Goal: Task Accomplishment & Management: Manage account settings

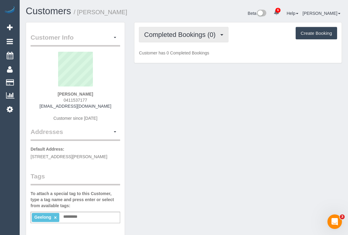
click at [172, 39] on button "Completed Bookings (0)" at bounding box center [184, 34] width 90 height 15
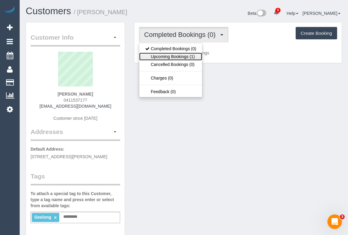
click at [166, 59] on link "Upcoming Bookings (1)" at bounding box center [170, 57] width 63 height 8
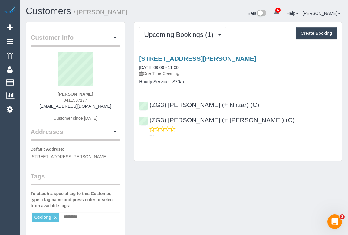
click at [193, 190] on div "Customer Info Edit Contact Info Send Message Email Preferences Special Sales Ta…" at bounding box center [183, 225] width 325 height 407
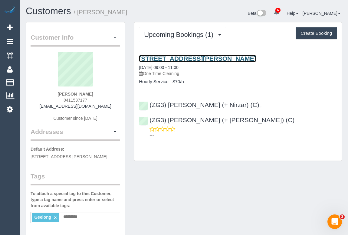
click at [192, 59] on link "6-8 Corangamite Drive, 4, Corio, VIC 3214" at bounding box center [197, 58] width 117 height 7
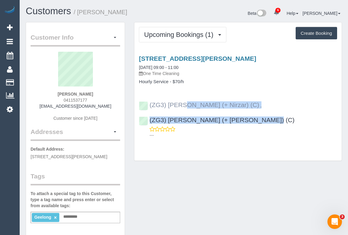
drag, startPoint x: 324, startPoint y: 106, endPoint x: 149, endPoint y: 106, distance: 175.0
click at [149, 106] on div "(ZG3) Mansi (+ Nirzar) (C) , (ZG3) Nirzar (+ Mansi) (C) ---" at bounding box center [237, 117] width 207 height 42
copy div "(ZG3) Mansi (+ Nirzar) (C) , (ZG3) Nirzar (+ Mansi) (C)"
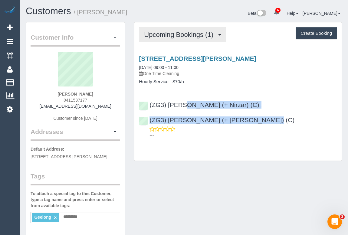
click at [219, 37] on button "Upcoming Bookings (1)" at bounding box center [182, 34] width 87 height 15
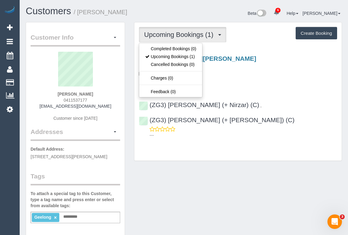
click at [266, 47] on div "Upcoming Bookings (1) Completed Bookings (0) Upcoming Bookings (1) Cancelled Bo…" at bounding box center [237, 91] width 207 height 138
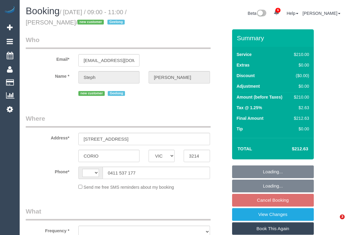
select select "VIC"
select select "object:352"
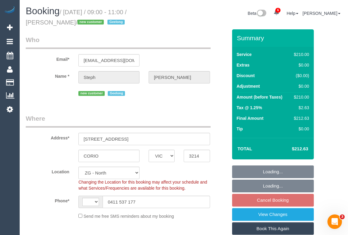
click at [189, 116] on legend "Where" at bounding box center [118, 121] width 185 height 14
select select "string:AU"
select select "object:627"
select select "180"
select select "spot1"
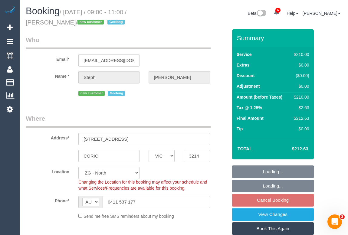
select select "number:30"
select select "number:15"
select select "number:19"
select select "number:25"
select select "number:26"
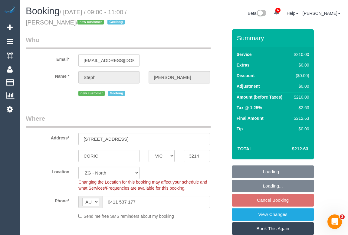
select select "string:stripe-pm_1S6jYF2GScqysDRVRLH1cczD"
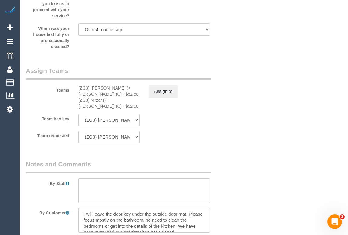
scroll to position [936, 0]
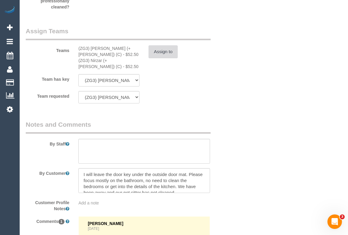
click at [167, 49] on button "Assign to" at bounding box center [163, 51] width 29 height 13
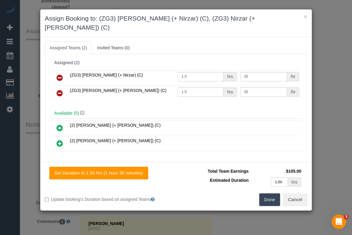
click at [60, 74] on icon at bounding box center [60, 77] width 6 height 7
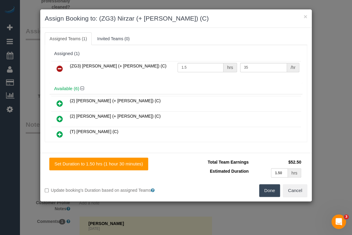
click at [57, 70] on icon at bounding box center [60, 68] width 6 height 7
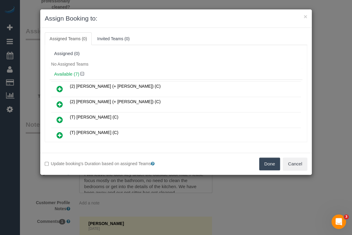
click at [266, 164] on button "Done" at bounding box center [269, 164] width 21 height 13
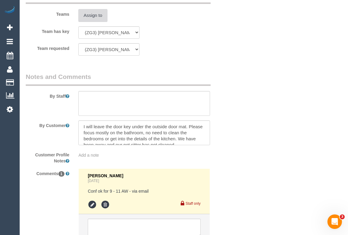
scroll to position [1023, 0]
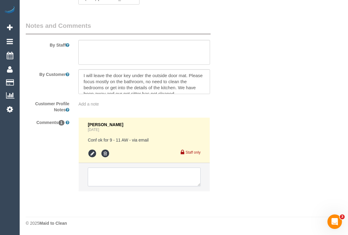
click at [124, 170] on textarea at bounding box center [144, 177] width 113 height 19
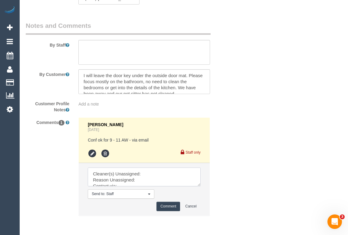
click at [148, 172] on textarea at bounding box center [144, 177] width 113 height 19
paste textarea "(ZG3) Mansi (+ Nirzar) (C) , (ZG3) Nirzar (+ Mansi) (C)"
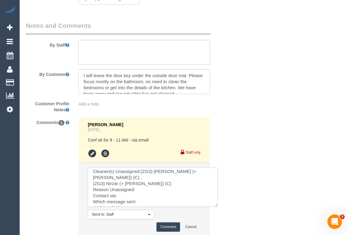
drag, startPoint x: 197, startPoint y: 184, endPoint x: 217, endPoint y: 208, distance: 31.2
click at [217, 207] on textarea at bounding box center [153, 187] width 130 height 39
click at [145, 184] on textarea at bounding box center [154, 189] width 133 height 42
click at [123, 188] on textarea at bounding box center [154, 189] width 133 height 42
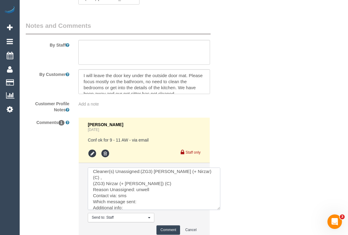
click at [148, 191] on textarea at bounding box center [154, 189] width 133 height 42
click at [149, 198] on textarea at bounding box center [154, 189] width 133 height 42
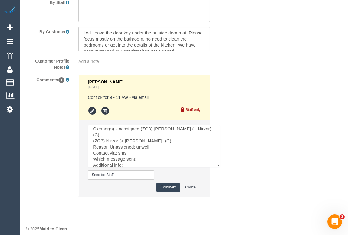
scroll to position [1071, 0]
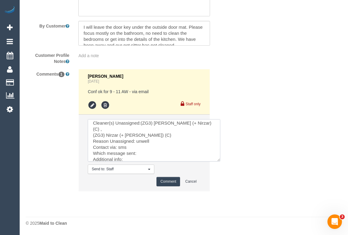
click at [144, 148] on textarea at bounding box center [154, 140] width 133 height 42
paste textarea "No contact"
click at [127, 154] on textarea at bounding box center [154, 140] width 133 height 42
type textarea "Cleaner(s) Unassigned:(ZG3) Mansi (+ Nirzar) (C) , (ZG3) Nirzar (+ Mansi) (C) R…"
click at [167, 183] on button "Comment" at bounding box center [169, 181] width 24 height 9
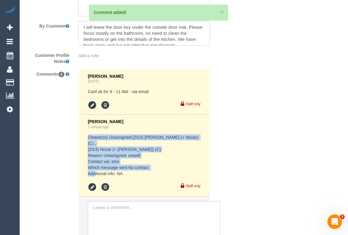
drag, startPoint x: 127, startPoint y: 163, endPoint x: 86, endPoint y: 138, distance: 47.6
click at [86, 138] on li "Odelle Marie 1 minute ago Cleaner(s) Unassigned:(ZG3) Mansi (+ Nirzar) (C) , (Z…" at bounding box center [144, 156] width 131 height 82
copy pre "Cleaner(s) Unassigned:(ZG3) Mansi (+ Nirzar) (C) , (ZG3) Nirzar (+ Mansi) (C) R…"
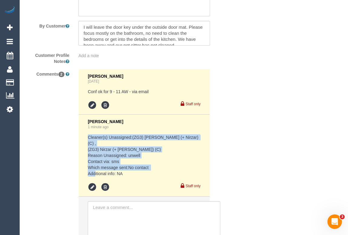
drag, startPoint x: 246, startPoint y: 21, endPoint x: 253, endPoint y: 35, distance: 15.2
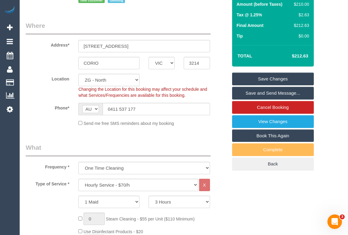
scroll to position [17, 0]
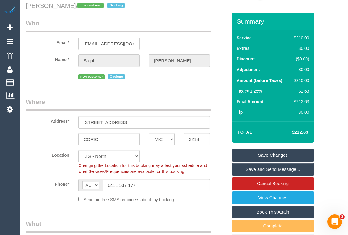
click at [266, 154] on link "Save Changes" at bounding box center [273, 155] width 82 height 13
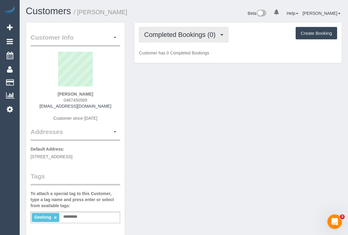
click at [177, 33] on span "Completed Bookings (0)" at bounding box center [181, 35] width 74 height 8
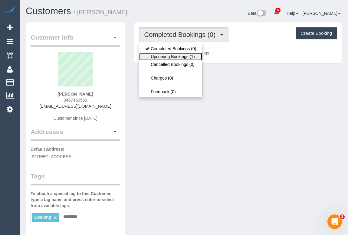
click at [177, 55] on link "Upcoming Bookings (1)" at bounding box center [170, 57] width 63 height 8
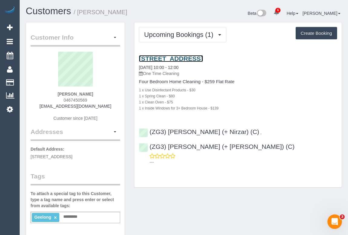
click at [203, 56] on link "18 Balfour Street, North Geelong, VIC 3215" at bounding box center [171, 58] width 64 height 7
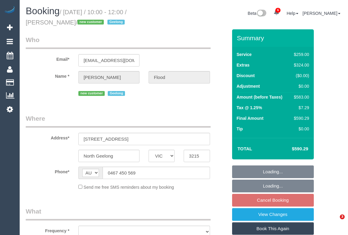
select select "VIC"
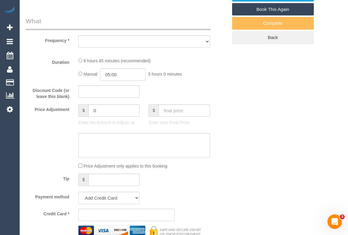
select select "object:721"
select select "string:stripe-pm_1S6ghv2GScqysDRV0XNKuN8q"
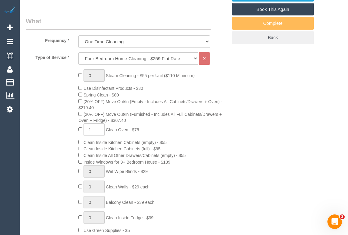
select select "object:942"
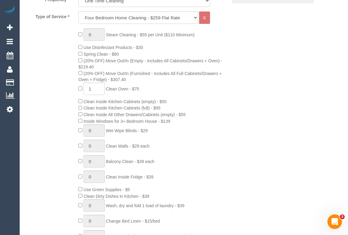
select select "spot1"
select select "number:27"
select select "number:14"
select select "number:19"
select select "number:23"
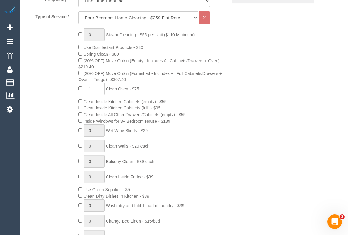
select select "number:26"
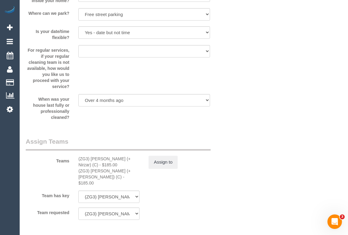
scroll to position [881, 0]
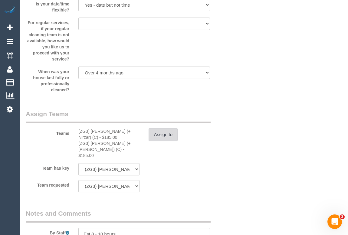
click at [166, 138] on button "Assign to" at bounding box center [163, 134] width 29 height 13
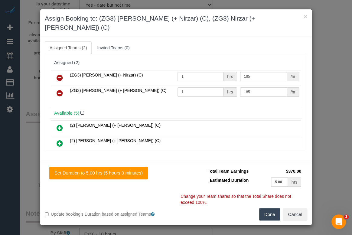
drag, startPoint x: 61, startPoint y: 68, endPoint x: 61, endPoint y: 71, distance: 3.9
click at [61, 74] on icon at bounding box center [60, 77] width 6 height 7
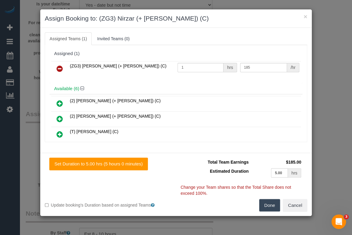
click at [60, 68] on icon at bounding box center [60, 68] width 6 height 7
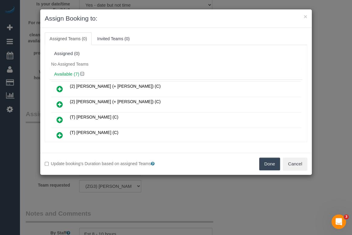
click at [271, 164] on button "Done" at bounding box center [269, 164] width 21 height 13
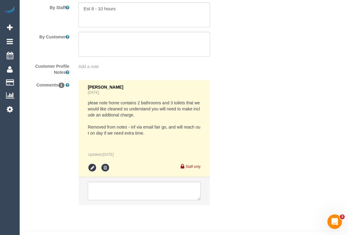
scroll to position [1104, 0]
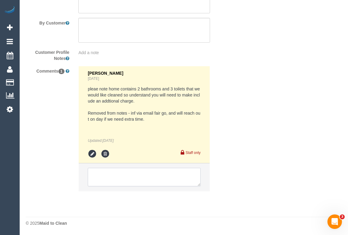
click at [136, 176] on textarea at bounding box center [144, 177] width 113 height 19
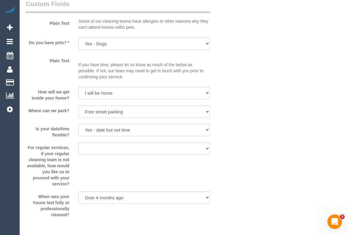
scroll to position [1128, 0]
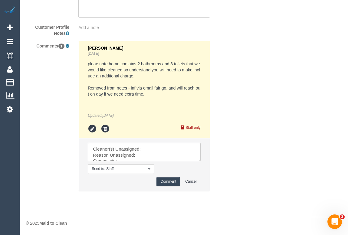
drag, startPoint x: 329, startPoint y: 138, endPoint x: 277, endPoint y: 158, distance: 55.7
drag, startPoint x: 92, startPoint y: 150, endPoint x: 192, endPoint y: 206, distance: 115.2
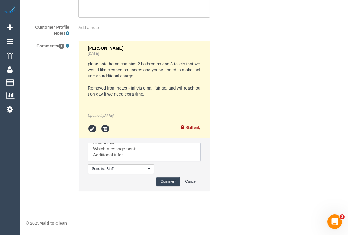
paste textarea "(ZG3) Mansi (+ Nirzar) (C) , (ZG3) Nirzar (+ Mansi) (C) Reason Unassigned: unwe…"
type textarea "Cleaner(s) Unassigned:(ZG3) Mansi (+ Nirzar) (C) , (ZG3) Nirzar (+ Mansi) (C) R…"
click at [164, 181] on button "Comment" at bounding box center [169, 181] width 24 height 9
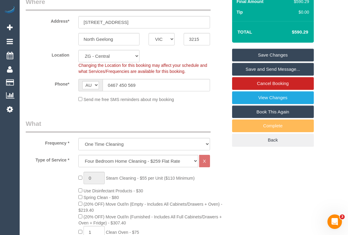
scroll to position [82, 0]
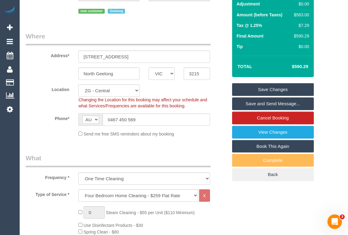
click at [273, 89] on link "Save Changes" at bounding box center [273, 89] width 82 height 13
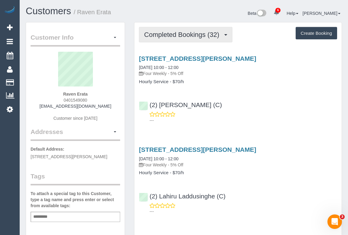
click at [189, 35] on span "Completed Bookings (32)" at bounding box center [183, 35] width 78 height 8
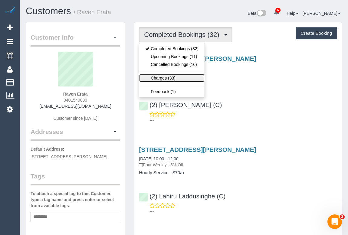
click at [160, 75] on link "Charges (33)" at bounding box center [171, 78] width 65 height 8
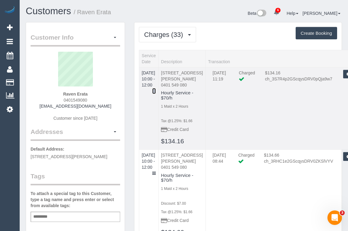
click at [156, 89] on icon at bounding box center [154, 91] width 4 height 4
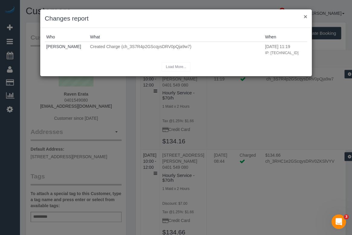
click at [305, 19] on button "×" at bounding box center [306, 16] width 4 height 6
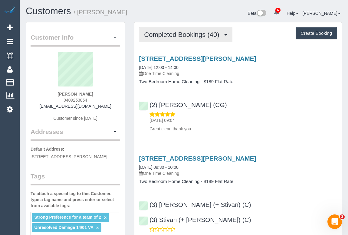
click at [215, 37] on span "Completed Bookings (40)" at bounding box center [183, 35] width 78 height 8
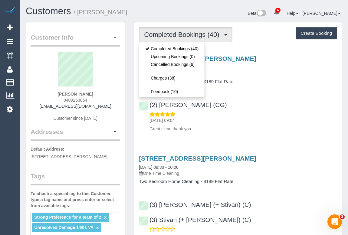
click at [270, 112] on div "11/09/2025 09:04 Great clean thank you" at bounding box center [238, 121] width 198 height 21
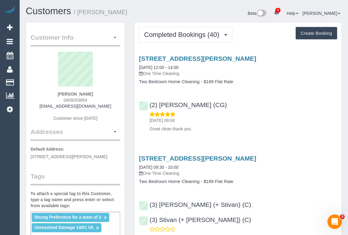
drag, startPoint x: 62, startPoint y: 97, endPoint x: 91, endPoint y: 97, distance: 28.5
click at [91, 97] on div "Christopher Scalzo 0409253854 chrisjscalzo@gmail.com Customer since 2018" at bounding box center [76, 90] width 90 height 76
copy span "0409253854"
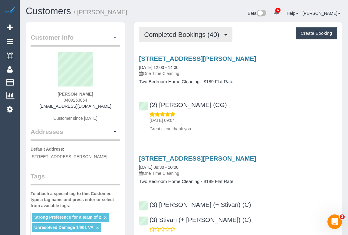
click at [169, 38] on button "Completed Bookings (40)" at bounding box center [185, 34] width 93 height 15
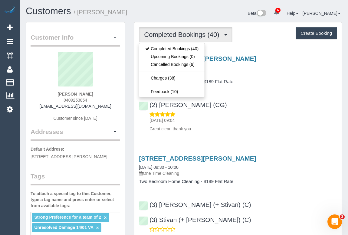
click at [281, 113] on div "11/09/2025 09:04 Great clean thank you" at bounding box center [238, 121] width 198 height 21
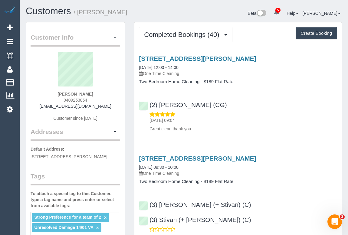
click at [302, 101] on div "(2) Paris Webb (CG) 11/09/2025 09:04 Great clean thank you" at bounding box center [237, 114] width 207 height 36
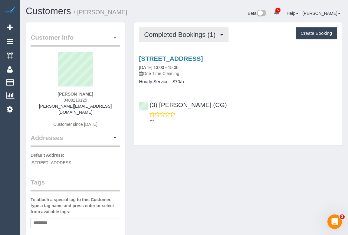
click at [185, 32] on span "Completed Bookings (1)" at bounding box center [181, 35] width 74 height 8
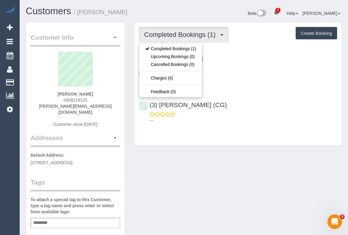
drag, startPoint x: 62, startPoint y: 98, endPoint x: 96, endPoint y: 98, distance: 33.9
click at [96, 98] on div "Andrew Bailey 0408219125 andrew.baileyau@outlook.com Customer since 2025" at bounding box center [76, 93] width 90 height 82
copy span "0408219125"
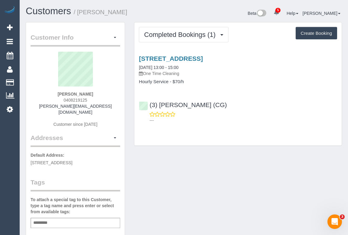
click at [58, 98] on div "Andrew Bailey 0408219125 andrew.baileyau@outlook.com Customer since 2025" at bounding box center [76, 93] width 90 height 82
drag, startPoint x: 59, startPoint y: 99, endPoint x: 118, endPoint y: 100, distance: 59.1
click at [118, 100] on div "Andrew Bailey 0408219125 andrew.baileyau@outlook.com Customer since 2025" at bounding box center [76, 93] width 90 height 82
copy span "0408219125"
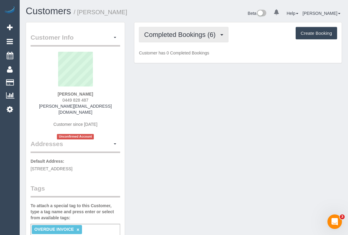
click at [194, 38] on span "Completed Bookings (6)" at bounding box center [181, 35] width 74 height 8
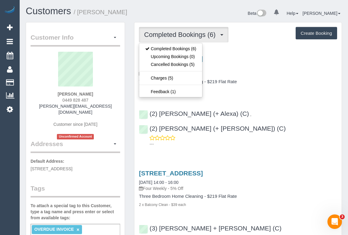
click at [271, 94] on div "[STREET_ADDRESS] [DATE] 14:30 - 15:30 One Time Cleaning Three Bedroom Home Clea…" at bounding box center [237, 100] width 207 height 100
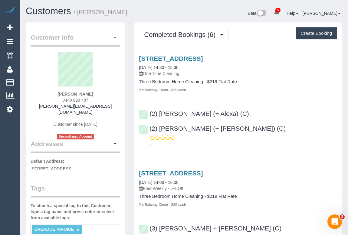
click at [266, 170] on div "[STREET_ADDRESS] [DATE] 14:00 - 16:00 Four Weekly - 5% Off" at bounding box center [238, 181] width 198 height 22
click at [271, 87] on div "2 x Balcony Clean - $39 each" at bounding box center [238, 90] width 198 height 6
click at [190, 57] on link "[STREET_ADDRESS]" at bounding box center [171, 58] width 64 height 7
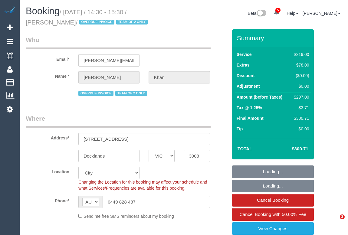
select select "VIC"
select select "number:28"
select select "number:14"
select select "number:19"
select select "number:23"
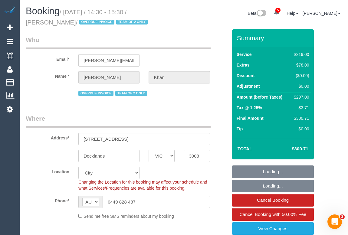
scroll to position [110, 0]
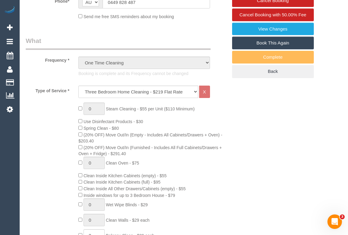
scroll to position [220, 0]
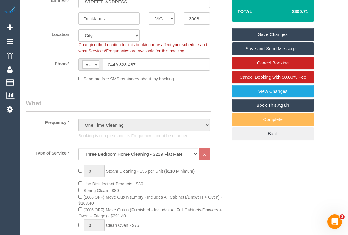
scroll to position [0, 0]
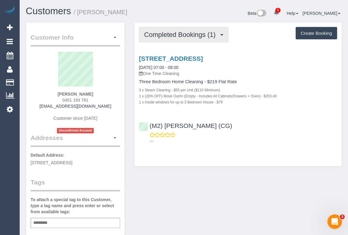
click at [185, 38] on span "Completed Bookings (1)" at bounding box center [181, 35] width 74 height 8
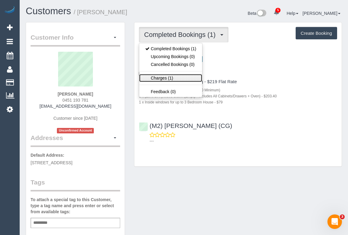
click at [173, 77] on link "Charges (1)" at bounding box center [170, 78] width 63 height 8
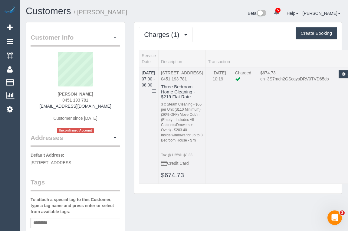
click at [158, 84] on td "[DATE] 07:00 - 08:00" at bounding box center [148, 125] width 19 height 117
click at [156, 89] on icon at bounding box center [154, 91] width 4 height 4
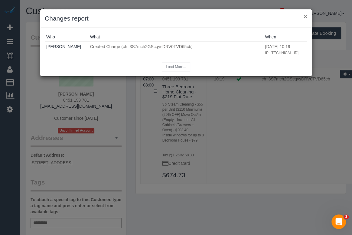
click at [305, 16] on button "×" at bounding box center [306, 16] width 4 height 6
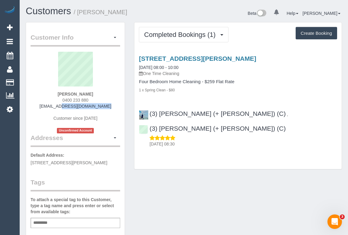
drag, startPoint x: 45, startPoint y: 103, endPoint x: 108, endPoint y: 106, distance: 62.7
click at [108, 106] on div "Tom Curzon 0400 233 880 tommycurz@gmail.com Customer since 2025 Unconfirmed Acc…" at bounding box center [76, 93] width 90 height 82
copy link "tommycurz@gmail.com"
click at [189, 189] on div "Customer Info Edit Contact Info Send Message Email Preferences Special Sales Ta…" at bounding box center [183, 228] width 325 height 412
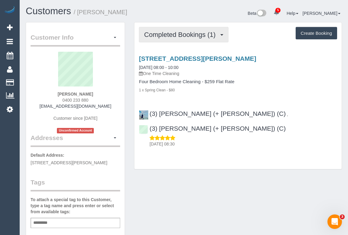
click at [176, 38] on button "Completed Bookings (1)" at bounding box center [184, 34] width 90 height 15
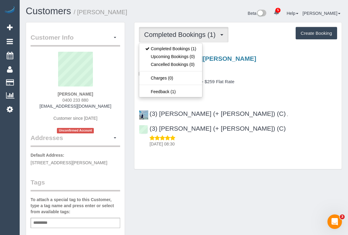
click at [284, 74] on p "One Time Cleaning" at bounding box center [238, 74] width 198 height 6
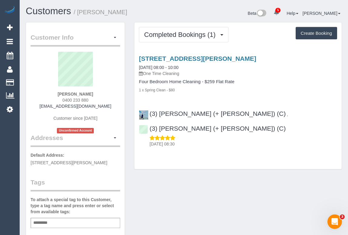
drag, startPoint x: 187, startPoint y: 199, endPoint x: 170, endPoint y: 215, distance: 23.3
click at [187, 198] on div "Customer Info Edit Contact Info Send Message Email Preferences Special Sales Ta…" at bounding box center [183, 228] width 325 height 412
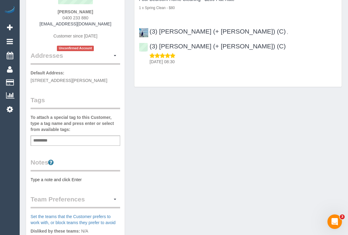
click at [51, 139] on input "text" at bounding box center [42, 141] width 21 height 8
click at [195, 152] on div "Customer Info Edit Contact Info Send Message Email Preferences Special Sales Ta…" at bounding box center [183, 146] width 325 height 412
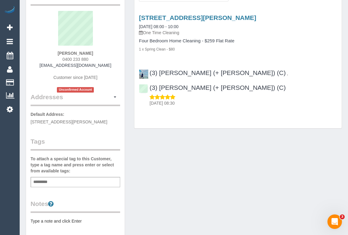
scroll to position [0, 0]
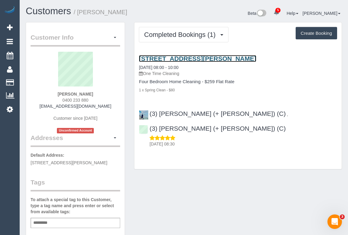
click at [196, 58] on link "81 Arthur Street, Eltham, VIC 3095" at bounding box center [197, 58] width 117 height 7
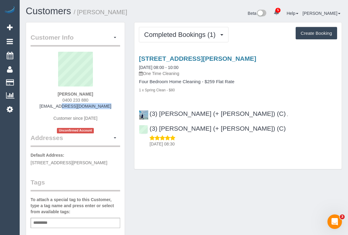
drag, startPoint x: 51, startPoint y: 106, endPoint x: 103, endPoint y: 106, distance: 52.1
click at [103, 106] on div "Tom Curzon 0400 233 880 tommycurz@gmail.com Customer since 2025 Unconfirmed Acc…" at bounding box center [76, 93] width 90 height 82
drag, startPoint x: 27, startPoint y: 162, endPoint x: 101, endPoint y: 162, distance: 74.8
click at [101, 162] on div "Customer Info Edit Contact Info Send Message Email Preferences Special Sales Ta…" at bounding box center [75, 224] width 99 height 405
copy span "81 Arthur Street, Eltham, VIC 3095"
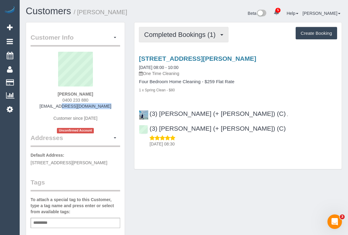
click at [190, 34] on span "Completed Bookings (1)" at bounding box center [181, 35] width 74 height 8
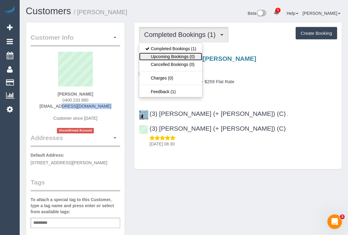
click at [180, 56] on link "Upcoming Bookings (0)" at bounding box center [170, 57] width 63 height 8
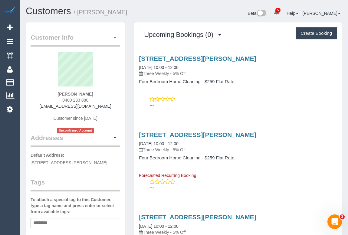
click at [254, 109] on div "81 Arthur Street, Eltham, VIC 3095 09/10/2025 10:00 - 12:00 Three Weekly - 5% O…" at bounding box center [237, 80] width 207 height 61
click at [140, 12] on h1 "Customers / Tom Curzon" at bounding box center [103, 11] width 154 height 10
click at [9, 107] on icon at bounding box center [10, 109] width 6 height 7
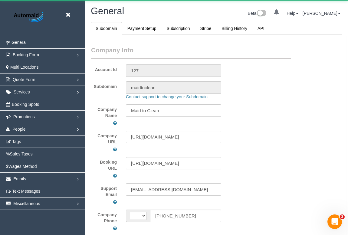
select select "string:AU"
select select "1"
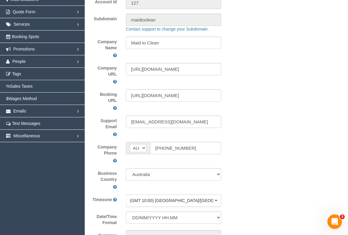
scroll to position [82, 0]
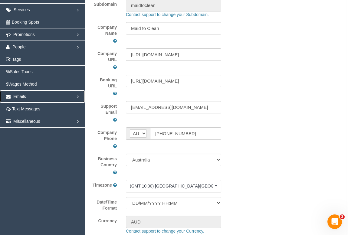
click at [80, 94] on link "Emails" at bounding box center [42, 97] width 85 height 12
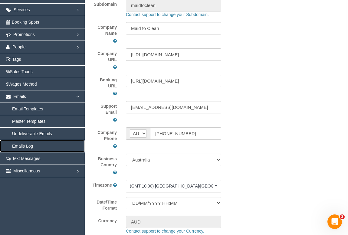
click at [42, 146] on link "Emails Log" at bounding box center [42, 146] width 85 height 12
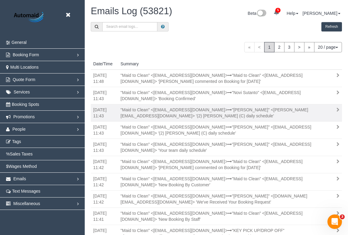
scroll to position [457, 348]
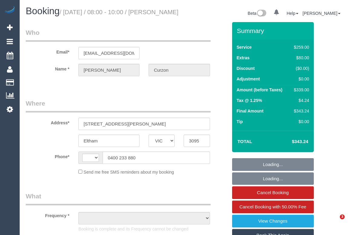
select select "VIC"
select select "string:AU"
select select "object:607"
select select "string:stripe-pm_1S3QOl2GScqysDRVzeorDxY4"
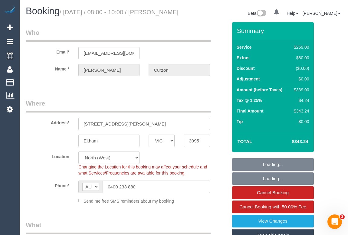
select select "number:27"
select select "number:14"
select select "number:18"
select select "number:24"
select select "object:1587"
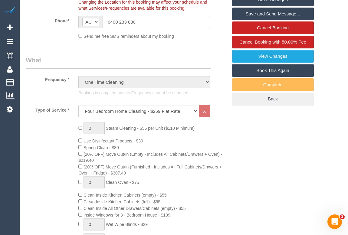
scroll to position [82, 0]
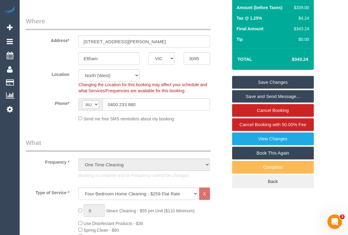
click at [277, 159] on link "Book This Again" at bounding box center [273, 153] width 82 height 13
select select "VIC"
select select "number:27"
select select "number:14"
select select "number:18"
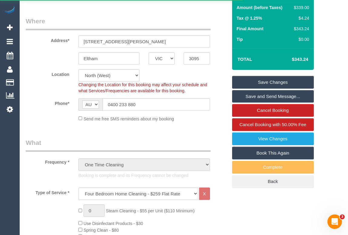
select select "number:24"
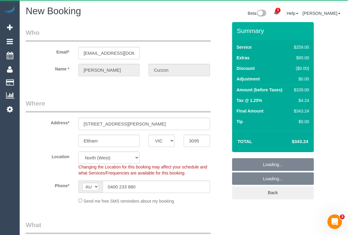
select select "object:2632"
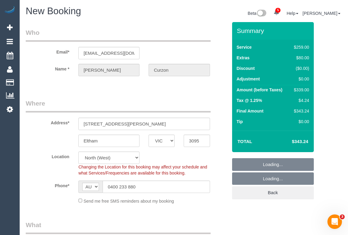
select select "string:stripe-pm_1S3QOl2GScqysDRVzeorDxY4"
select select "object:3348"
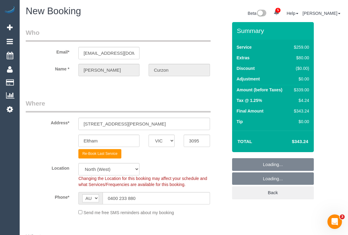
select select "50"
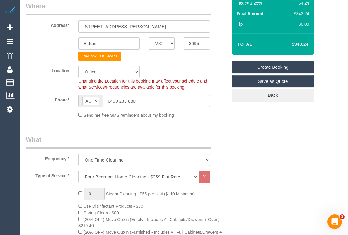
scroll to position [165, 0]
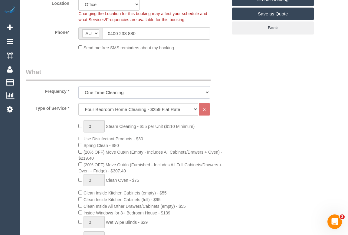
click at [206, 91] on select "One Time Cleaning Weekly - 10% Off - 10.00% (0% for the First Booking) Fortnigh…" at bounding box center [143, 92] width 131 height 12
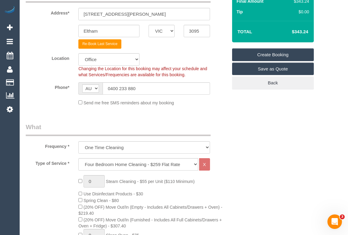
scroll to position [220, 0]
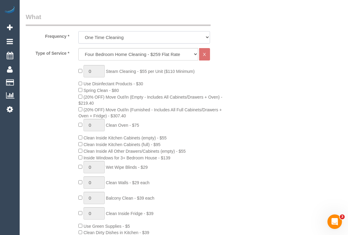
click at [207, 35] on select "One Time Cleaning Weekly - 10% Off - 10.00% (0% for the First Booking) Fortnigh…" at bounding box center [143, 37] width 131 height 12
select select "object:3457"
click at [78, 31] on select "One Time Cleaning Weekly - 10% Off - 10.00% (0% for the First Booking) Fortnigh…" at bounding box center [143, 37] width 131 height 12
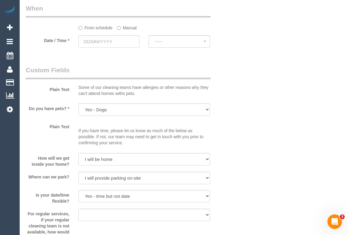
scroll to position [633, 0]
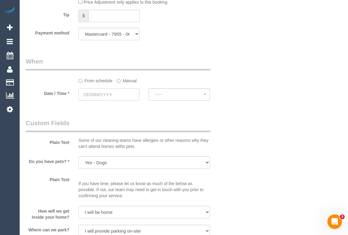
click at [98, 92] on input "text" at bounding box center [108, 94] width 61 height 12
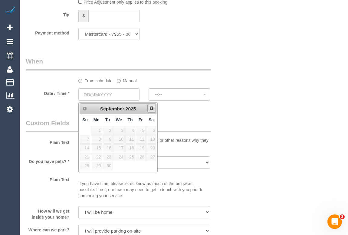
click at [153, 108] on span "Next" at bounding box center [151, 108] width 5 height 5
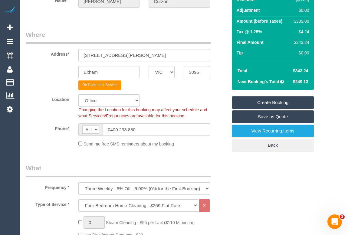
scroll to position [82, 0]
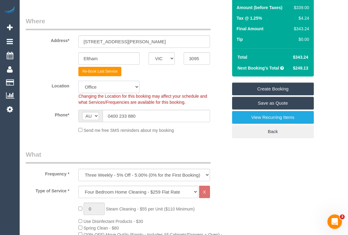
click at [137, 87] on select "Office City East (North) East (South) Inner East Inner North (East) Inner North…" at bounding box center [108, 87] width 61 height 12
click at [135, 86] on select "Office City East (North) East (South) Inner East Inner North (East) Inner North…" at bounding box center [108, 87] width 61 height 12
select select "56"
click at [78, 81] on select "Office City East (North) East (South) Inner East Inner North (East) Inner North…" at bounding box center [108, 87] width 61 height 12
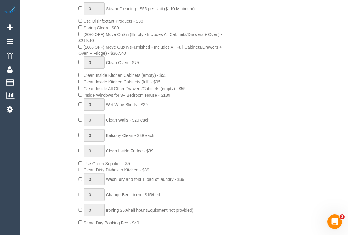
select select "object:4724"
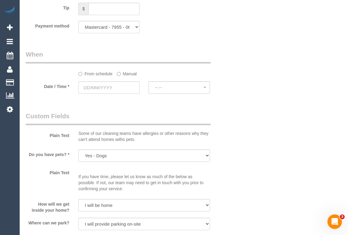
scroll to position [688, 0]
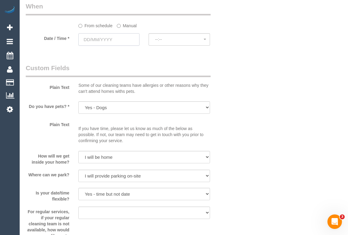
click at [97, 41] on input "text" at bounding box center [108, 39] width 61 height 12
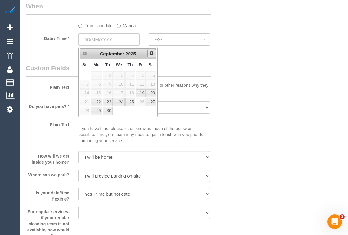
click at [152, 53] on span "Next" at bounding box center [151, 53] width 5 height 5
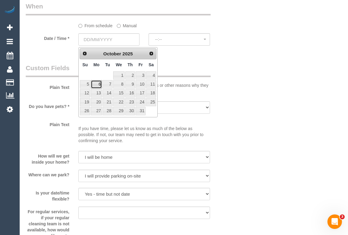
click at [99, 85] on link "6" at bounding box center [96, 84] width 11 height 8
type input "06/10/2025"
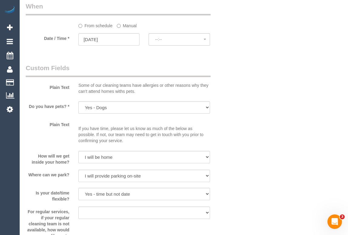
select select "spot6"
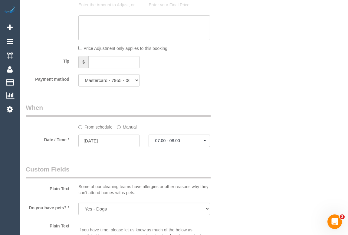
scroll to position [633, 0]
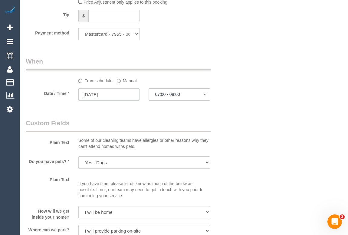
click at [97, 95] on input "06/10/2025" at bounding box center [108, 94] width 61 height 12
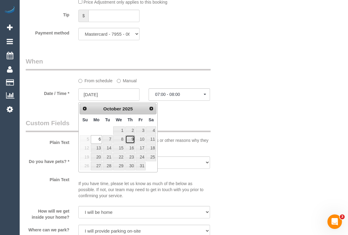
click at [130, 141] on link "9" at bounding box center [130, 139] width 10 height 8
type input "09/10/2025"
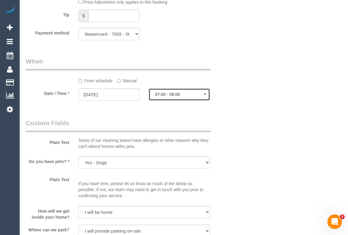
click at [173, 97] on span "07:00 - 08:00" at bounding box center [179, 94] width 48 height 5
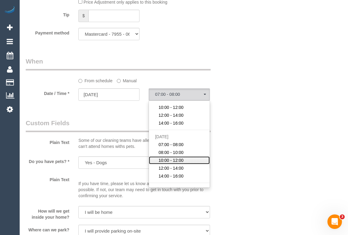
click at [178, 162] on span "10:00 - 12:00" at bounding box center [171, 160] width 25 height 6
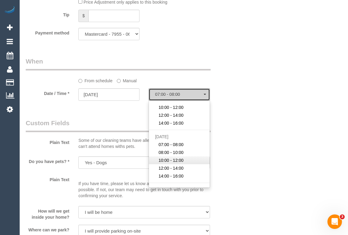
select select "spot23"
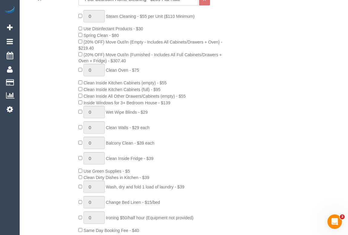
scroll to position [165, 0]
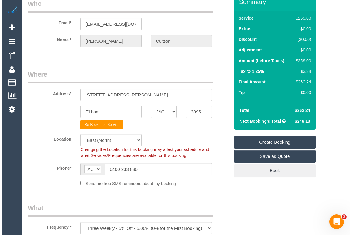
scroll to position [0, 0]
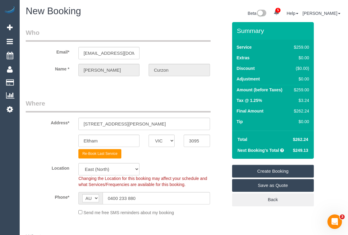
click at [271, 171] on link "Create Booking" at bounding box center [273, 171] width 82 height 13
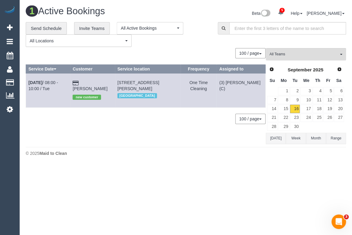
click at [146, 139] on div "0 Bookings found. We couldn't find any bookings that matched your search. Creat…" at bounding box center [146, 96] width 240 height 96
click at [197, 45] on div "**********" at bounding box center [117, 34] width 183 height 25
click at [199, 48] on div "100 / page 10 / page 20 / page 30 / page 40 / page 50 / page 100 / page" at bounding box center [146, 53] width 240 height 10
click at [154, 130] on div "0 Bookings found. We couldn't find any bookings that matched your search. Creat…" at bounding box center [146, 96] width 240 height 96
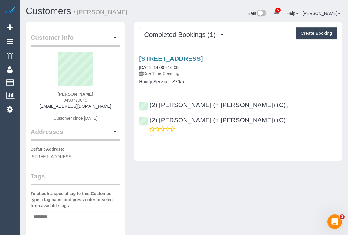
drag, startPoint x: 63, startPoint y: 100, endPoint x: 87, endPoint y: 103, distance: 24.4
click at [87, 103] on div "[PERSON_NAME] 0490779649 [EMAIL_ADDRESS][DOMAIN_NAME] Customer since [DATE]" at bounding box center [76, 90] width 90 height 76
copy span "0490779649"
click at [60, 100] on div "[PERSON_NAME] 0490779649 [EMAIL_ADDRESS][DOMAIN_NAME] Customer since [DATE]" at bounding box center [76, 90] width 90 height 76
click at [91, 98] on div "[PERSON_NAME] 0490779649 [EMAIL_ADDRESS][DOMAIN_NAME] Customer since [DATE]" at bounding box center [76, 90] width 90 height 76
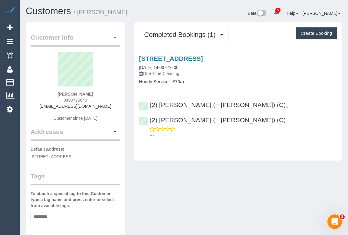
drag, startPoint x: 89, startPoint y: 100, endPoint x: 62, endPoint y: 97, distance: 26.8
click at [62, 97] on div "[PERSON_NAME] 0490779649 [EMAIL_ADDRESS][DOMAIN_NAME] Customer since [DATE]" at bounding box center [76, 90] width 90 height 76
copy span "0490779649"
click at [309, 151] on div "Completed Bookings (1) Completed Bookings (1) Upcoming Bookings (1) Cancelled B…" at bounding box center [238, 94] width 217 height 145
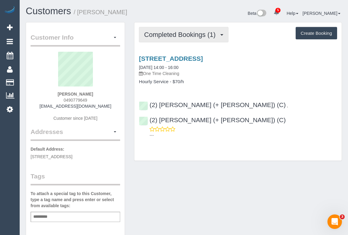
click at [170, 40] on button "Completed Bookings (1)" at bounding box center [184, 34] width 90 height 15
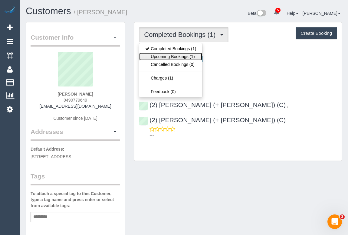
click at [170, 54] on link "Upcoming Bookings (1)" at bounding box center [170, 57] width 63 height 8
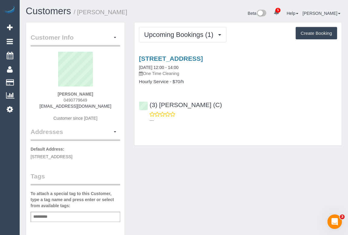
drag, startPoint x: 223, startPoint y: 185, endPoint x: 218, endPoint y: 186, distance: 5.5
click at [223, 184] on div "Customer Info Edit Contact Info Send Message Email Preferences Special Sales Ta…" at bounding box center [183, 228] width 325 height 412
click at [225, 187] on div "Customer Info Edit Contact Info Send Message Email Preferences Special Sales Ta…" at bounding box center [183, 228] width 325 height 412
click at [200, 175] on div "Customer Info Edit Contact Info Send Message Email Preferences Special Sales Ta…" at bounding box center [183, 228] width 325 height 412
click at [206, 170] on div "Customer Info Edit Contact Info Send Message Email Preferences Special Sales Ta…" at bounding box center [183, 228] width 325 height 412
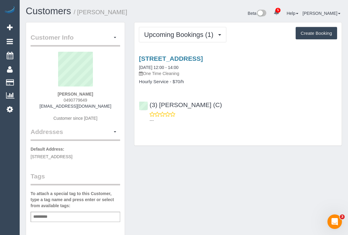
click at [165, 172] on div "Customer Info Edit Contact Info Send Message Email Preferences Special Sales Ta…" at bounding box center [183, 228] width 325 height 412
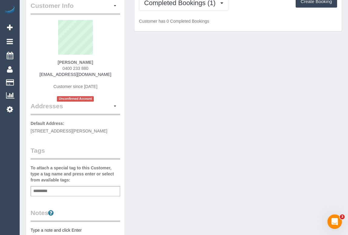
scroll to position [82, 0]
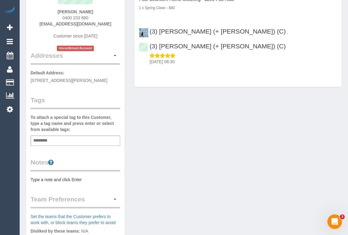
click at [239, 130] on div "Customer Info Edit Contact Info Send Message Email Preferences Special Sales Ta…" at bounding box center [183, 146] width 325 height 412
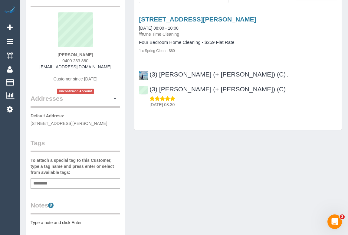
scroll to position [0, 0]
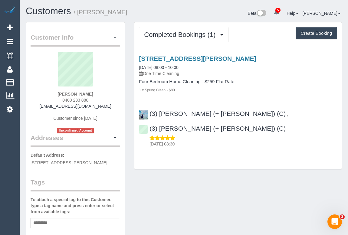
drag, startPoint x: 31, startPoint y: 161, endPoint x: 106, endPoint y: 165, distance: 75.5
click at [106, 165] on p "Default Address: [STREET_ADDRESS][PERSON_NAME]" at bounding box center [76, 159] width 90 height 14
copy span "[STREET_ADDRESS][PERSON_NAME]"
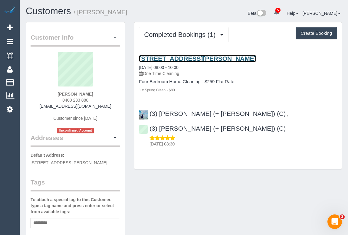
click at [178, 58] on link "[STREET_ADDRESS][PERSON_NAME]" at bounding box center [197, 58] width 117 height 7
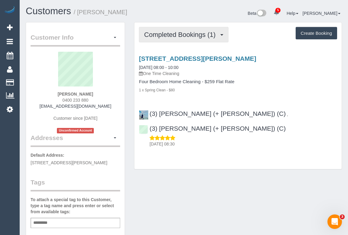
click at [192, 33] on span "Completed Bookings (1)" at bounding box center [181, 35] width 74 height 8
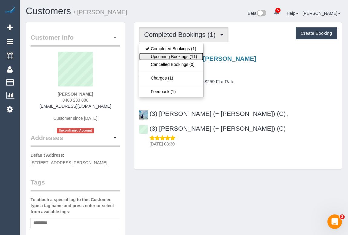
click at [178, 57] on link "Upcoming Bookings (11)" at bounding box center [171, 57] width 64 height 8
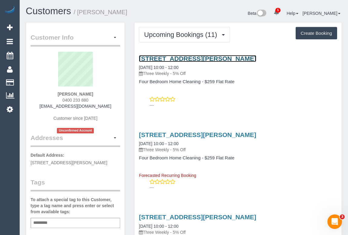
click at [179, 57] on link "[STREET_ADDRESS][PERSON_NAME]" at bounding box center [197, 58] width 117 height 7
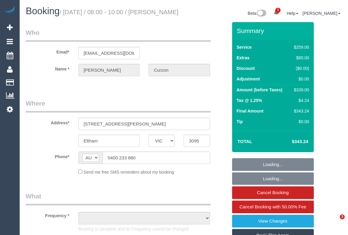
select select "VIC"
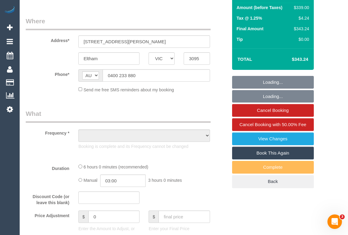
select select "object:607"
select select "string:stripe-pm_1S3QOl2GScqysDRVzeorDxY4"
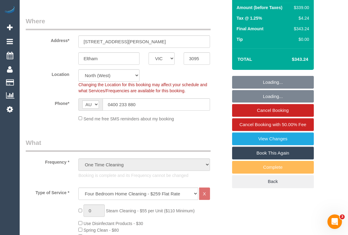
select select "number:27"
select select "number:14"
select select "number:18"
select select "number:24"
select select "object:1590"
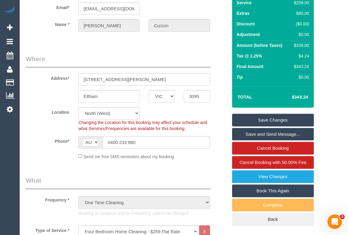
scroll to position [0, 0]
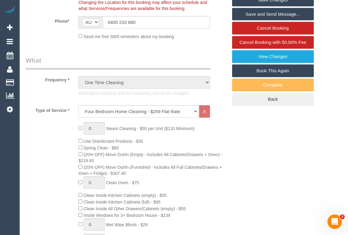
scroll to position [165, 0]
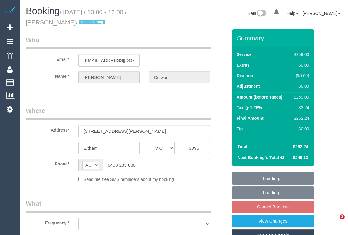
select select "VIC"
select select "object:574"
select select "string:stripe-pm_1S3QOl2GScqysDRVzeorDxY4"
select select "number:27"
select select "number:14"
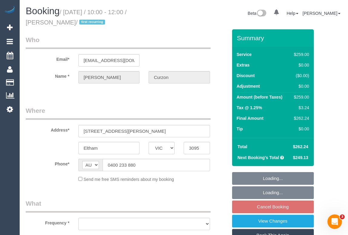
select select "number:18"
select select "number:24"
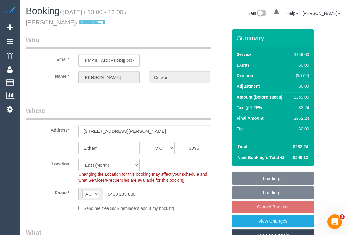
select select "object:1098"
select select "spot3"
click at [135, 165] on select "Office [GEOGRAPHIC_DATA] (North) East (South) [GEOGRAPHIC_DATA] (East) [GEOGRAP…" at bounding box center [108, 165] width 61 height 12
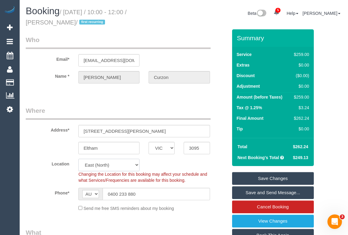
select select "61"
click at [78, 159] on select "Office [GEOGRAPHIC_DATA] (North) East (South) [GEOGRAPHIC_DATA] (East) [GEOGRAP…" at bounding box center [108, 165] width 61 height 12
select select "object:1571"
click at [190, 122] on div "Address* [STREET_ADDRESS][PERSON_NAME]" at bounding box center [126, 121] width 211 height 31
select select "spot24"
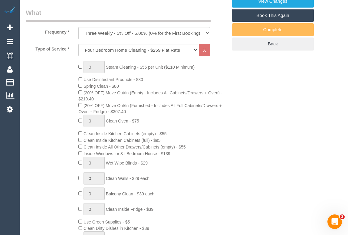
scroll to position [137, 0]
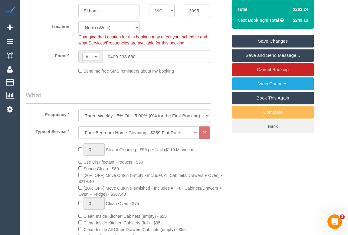
click at [275, 39] on link "Save Changes" at bounding box center [273, 41] width 82 height 13
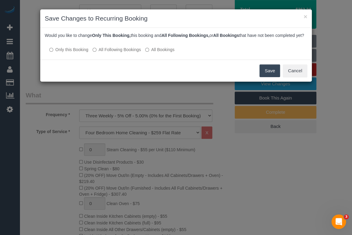
click at [261, 77] on button "Save" at bounding box center [270, 70] width 21 height 13
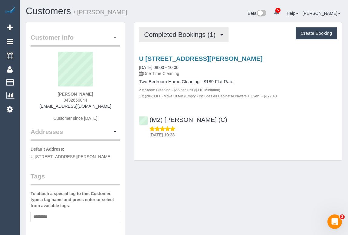
click at [175, 36] on span "Completed Bookings (1)" at bounding box center [181, 35] width 74 height 8
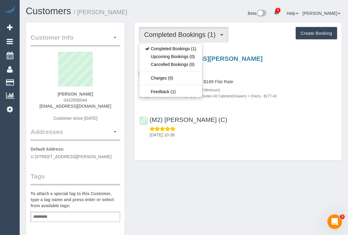
click at [297, 120] on div "(M2) [PERSON_NAME] (C) [DATE] 10:38" at bounding box center [237, 124] width 207 height 27
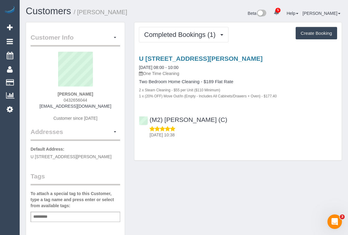
click at [207, 158] on div "Completed Bookings (1) Completed Bookings (1) Upcoming Bookings (0) Cancelled B…" at bounding box center [237, 91] width 207 height 138
drag, startPoint x: 49, startPoint y: 106, endPoint x: 100, endPoint y: 107, distance: 50.6
click at [100, 107] on div "[PERSON_NAME] 0432656044 [EMAIL_ADDRESS][DOMAIN_NAME] Customer since [DATE]" at bounding box center [76, 90] width 90 height 76
copy link "[EMAIL_ADDRESS][DOMAIN_NAME]"
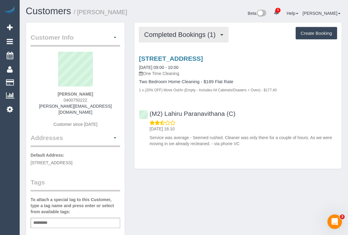
click at [190, 35] on span "Completed Bookings (1)" at bounding box center [181, 35] width 74 height 8
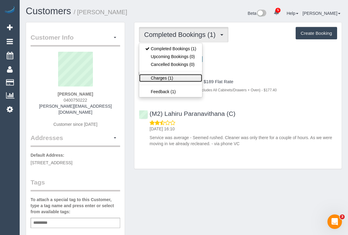
click at [166, 77] on link "Charges (1)" at bounding box center [170, 78] width 63 height 8
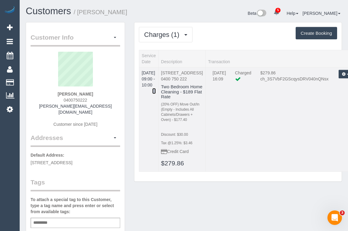
click at [156, 89] on icon at bounding box center [154, 91] width 4 height 4
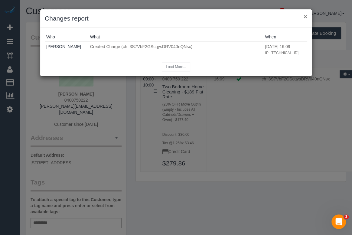
click at [305, 18] on button "×" at bounding box center [306, 16] width 4 height 6
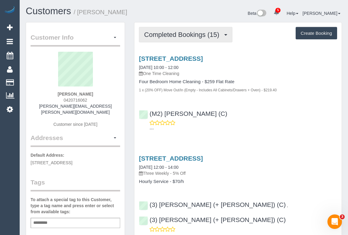
click at [190, 38] on button "Completed Bookings (15)" at bounding box center [185, 34] width 93 height 15
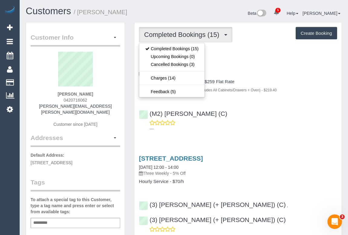
click at [297, 90] on div "1 x (20% OFF) Move Out/In (Empty - Includes All Cabinets/Drawers + Oven) - $219…" at bounding box center [238, 90] width 198 height 6
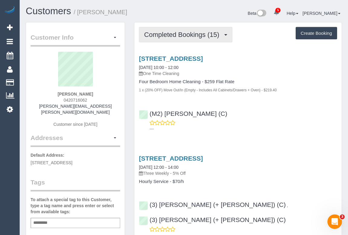
click at [158, 34] on span "Completed Bookings (15)" at bounding box center [183, 35] width 78 height 8
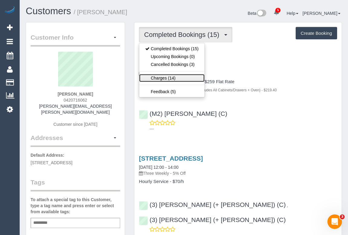
click at [161, 78] on link "Charges (14)" at bounding box center [171, 78] width 65 height 8
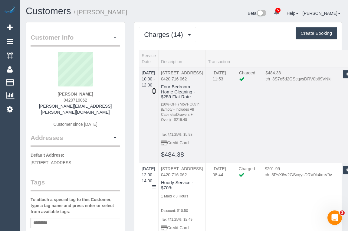
click at [156, 88] on link at bounding box center [154, 91] width 4 height 6
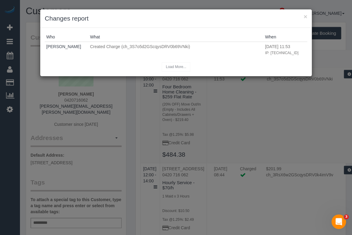
click at [227, 63] on div "Load More..." at bounding box center [176, 66] width 263 height 9
click at [306, 18] on button "×" at bounding box center [306, 16] width 4 height 6
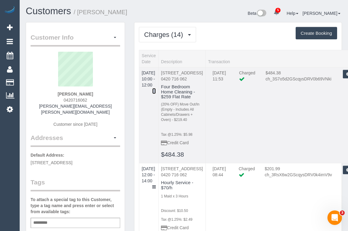
click at [156, 89] on icon at bounding box center [154, 91] width 4 height 4
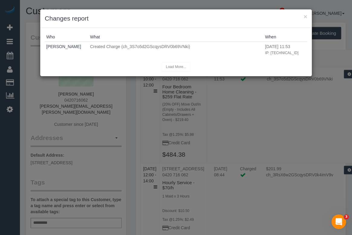
click at [303, 151] on div "× Changes report Who What When Clare Gross Created Charge (ch_3S7o5d2GScqysDRV0…" at bounding box center [176, 117] width 352 height 235
click at [305, 16] on button "×" at bounding box center [306, 16] width 4 height 6
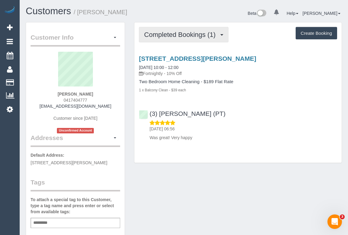
click at [188, 36] on span "Completed Bookings (1)" at bounding box center [181, 35] width 74 height 8
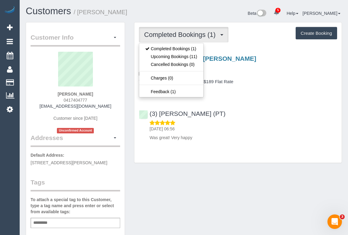
click at [203, 185] on div "Customer Info Edit Contact Info Send Message Email Preferences Special Sales Ta…" at bounding box center [183, 228] width 325 height 412
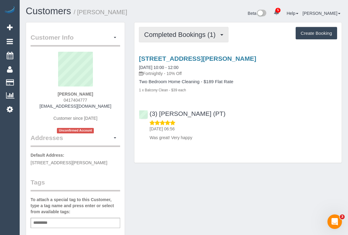
click at [185, 36] on span "Completed Bookings (1)" at bounding box center [181, 35] width 74 height 8
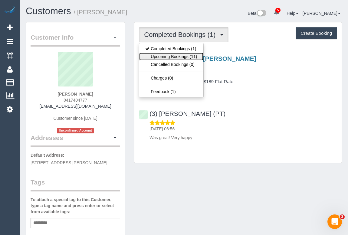
click at [176, 56] on link "Upcoming Bookings (11)" at bounding box center [171, 57] width 64 height 8
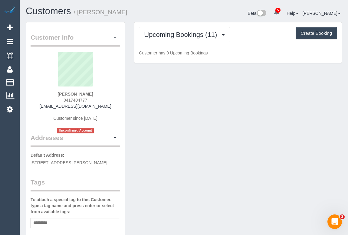
click at [219, 180] on div "Customer Info Edit Contact Info Send Message Email Preferences Special Sales Ta…" at bounding box center [183, 228] width 325 height 412
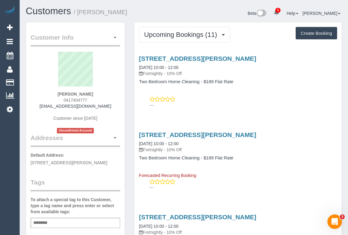
click at [260, 98] on div "---" at bounding box center [238, 102] width 198 height 12
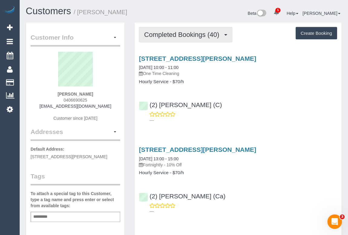
click at [192, 40] on button "Completed Bookings (40)" at bounding box center [185, 34] width 93 height 15
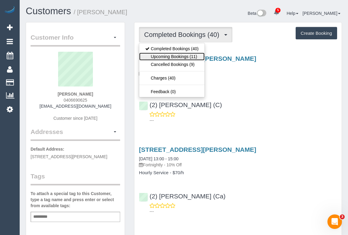
click at [159, 56] on link "Upcoming Bookings (11)" at bounding box center [171, 57] width 65 height 8
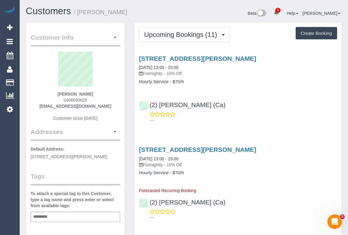
click at [209, 87] on div "[STREET_ADDRESS][PERSON_NAME] [DATE] 13:00 - 15:00 Fortnightly - 10% Off Hourly…" at bounding box center [237, 88] width 207 height 76
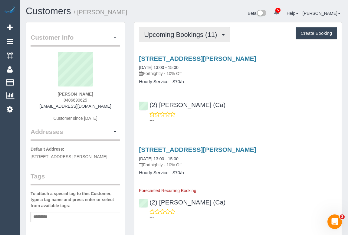
click at [173, 37] on span "Upcoming Bookings (11)" at bounding box center [182, 35] width 76 height 8
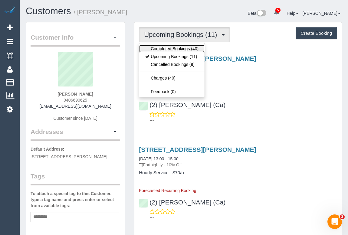
click at [171, 50] on link "Completed Bookings (40)" at bounding box center [171, 49] width 65 height 8
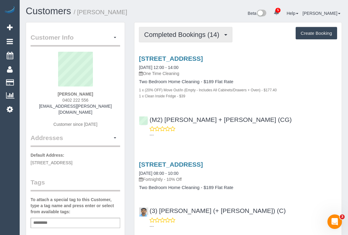
click at [163, 31] on span "Completed Bookings (14)" at bounding box center [183, 35] width 78 height 8
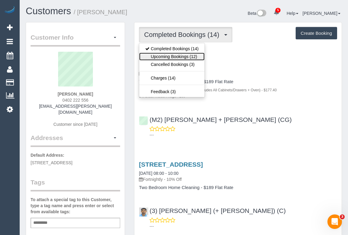
click at [179, 55] on link "Upcoming Bookings (12)" at bounding box center [171, 57] width 65 height 8
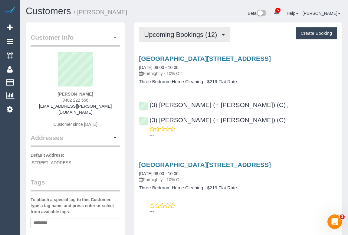
click at [169, 34] on span "Upcoming Bookings (12)" at bounding box center [182, 35] width 76 height 8
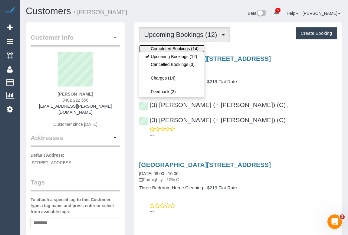
click at [179, 47] on link "Completed Bookings (14)" at bounding box center [171, 49] width 65 height 8
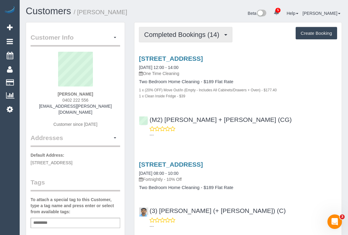
click at [163, 36] on span "Completed Bookings (14)" at bounding box center [183, 35] width 78 height 8
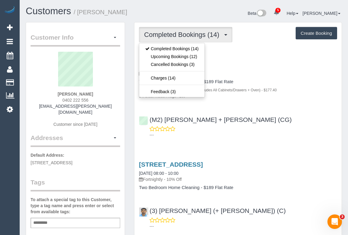
click at [277, 109] on div "7507/228 La Trobe Street, 7507, Melbourne, VIC 3000 11/09/2025 12:00 - 14:00 On…" at bounding box center [237, 95] width 207 height 91
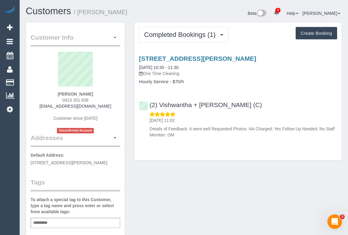
drag, startPoint x: 56, startPoint y: 99, endPoint x: 105, endPoint y: 102, distance: 48.8
click at [105, 102] on div "[PERSON_NAME] 0413 351 638 [EMAIL_ADDRESS][DOMAIN_NAME] Customer since [DATE] U…" at bounding box center [76, 93] width 90 height 82
copy span "0413 351 638"
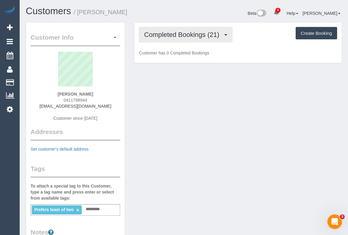
click at [184, 28] on button "Completed Bookings (21)" at bounding box center [185, 34] width 93 height 15
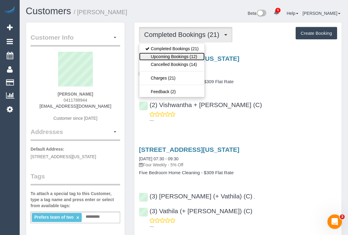
click at [181, 56] on link "Upcoming Bookings (12)" at bounding box center [171, 57] width 65 height 8
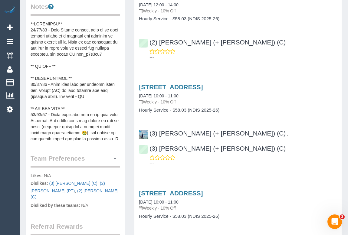
scroll to position [248, 0]
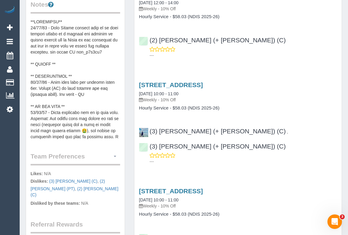
click at [115, 157] on button "button" at bounding box center [115, 156] width 10 height 9
click at [90, 168] on link "Manage Preferences" at bounding box center [93, 168] width 51 height 8
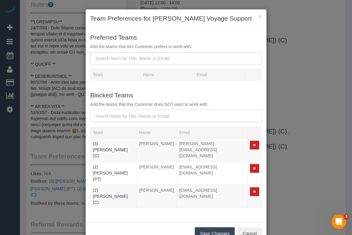
click at [144, 115] on input "text" at bounding box center [176, 116] width 172 height 12
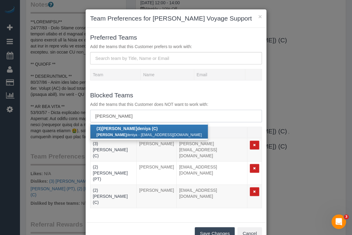
type input "john maldeniy"
click at [126, 129] on strong "John Maldeniy" at bounding box center [119, 128] width 35 height 5
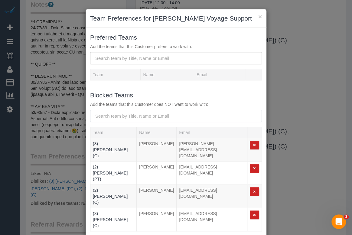
click at [140, 115] on input "text" at bounding box center [176, 116] width 172 height 12
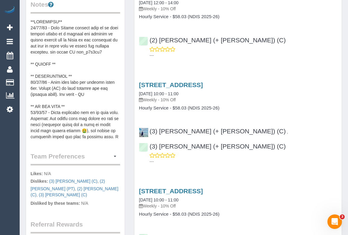
scroll to position [82, 0]
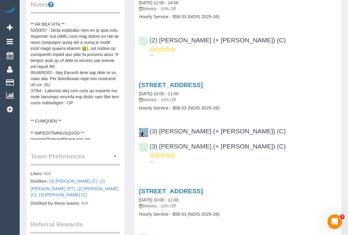
click at [83, 108] on pre at bounding box center [76, 79] width 90 height 121
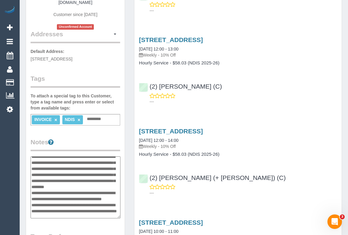
scroll to position [71, 0]
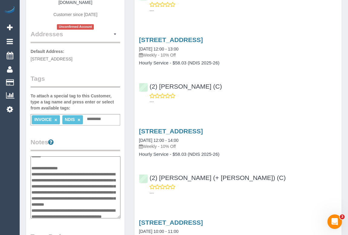
click at [80, 180] on textarea at bounding box center [76, 188] width 90 height 62
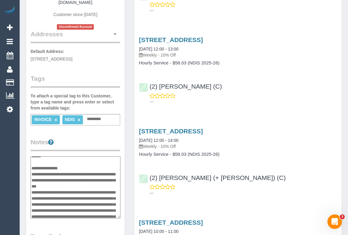
click at [78, 198] on textarea at bounding box center [76, 188] width 90 height 62
click at [75, 198] on textarea at bounding box center [76, 188] width 90 height 62
type textarea "**********"
click at [112, 139] on legend "Notes" at bounding box center [76, 145] width 90 height 14
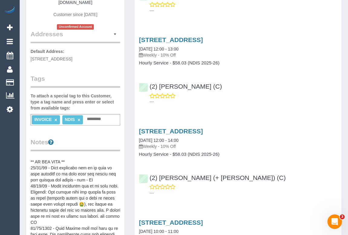
scroll to position [0, 0]
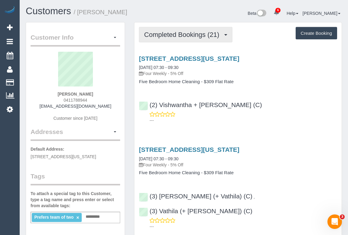
click at [188, 37] on span "Completed Bookings (21)" at bounding box center [183, 35] width 78 height 8
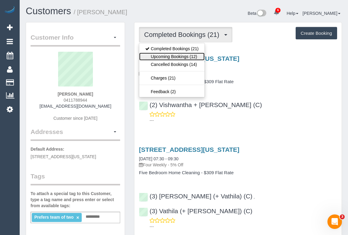
click at [172, 57] on link "Upcoming Bookings (12)" at bounding box center [171, 57] width 65 height 8
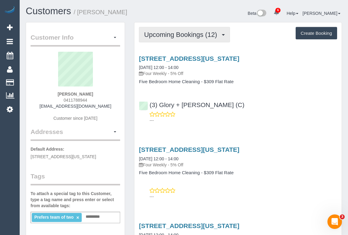
click at [182, 41] on button "Upcoming Bookings (12)" at bounding box center [184, 34] width 91 height 15
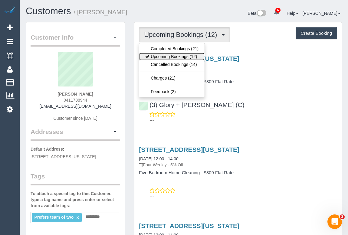
click at [178, 55] on link "Upcoming Bookings (12)" at bounding box center [171, 57] width 65 height 8
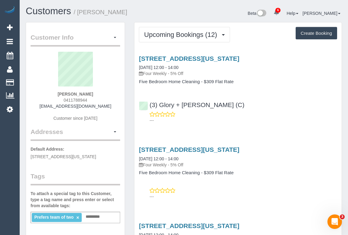
click at [292, 112] on div "---" at bounding box center [238, 117] width 198 height 12
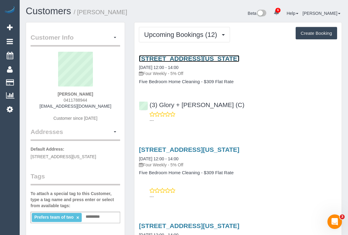
click at [167, 58] on link "5 Henley Avenue, Vermont, VIC 3133" at bounding box center [189, 58] width 101 height 7
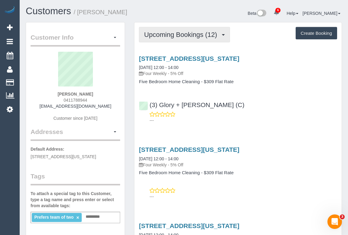
click at [173, 36] on span "Upcoming Bookings (12)" at bounding box center [182, 35] width 76 height 8
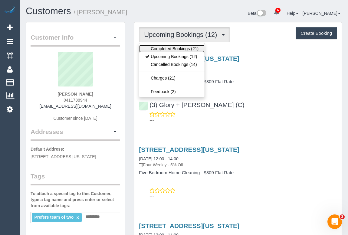
click at [173, 47] on link "Completed Bookings (21)" at bounding box center [171, 49] width 65 height 8
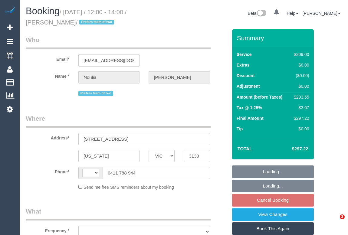
select select "VIC"
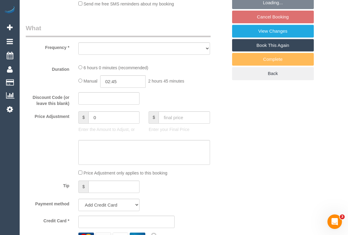
select select "string:stripe-pm_1PW6oT2GScqysDRV2P9vVk8G"
select select "string:AU"
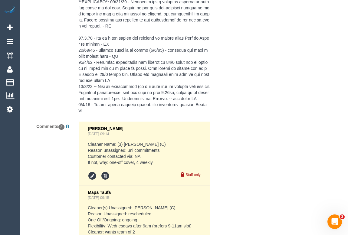
select select "object:651"
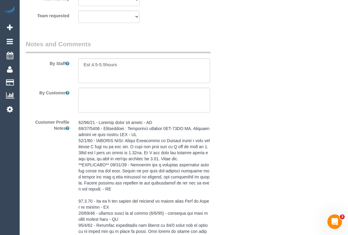
scroll to position [889, 0]
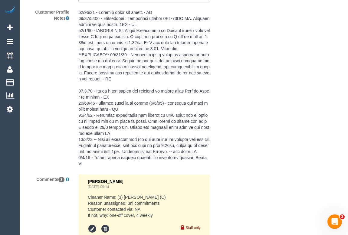
select select "number:28"
select select "number:14"
select select "number:19"
select select "number:25"
select select "number:34"
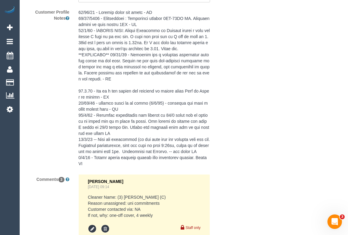
select select "number:12"
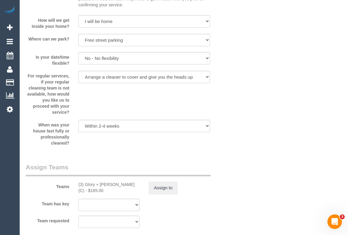
select select "object:2175"
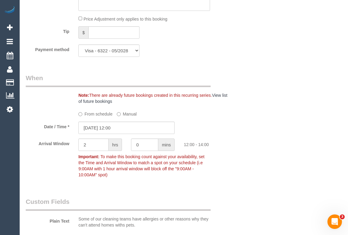
scroll to position [599, 0]
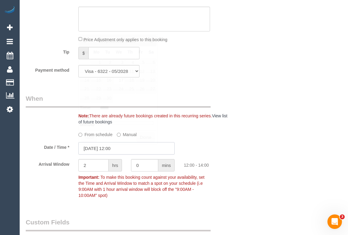
click at [107, 148] on input "[DATE] 12:00" at bounding box center [126, 148] width 96 height 12
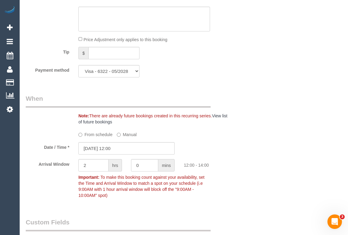
click at [87, 137] on label "From schedule" at bounding box center [95, 134] width 34 height 8
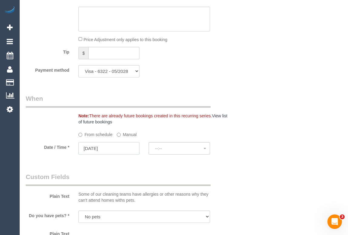
click at [104, 151] on input "[DATE]" at bounding box center [108, 148] width 61 height 12
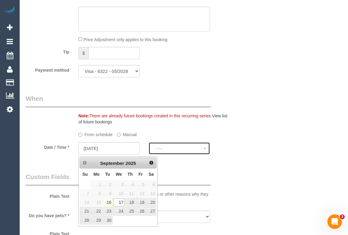
click at [166, 147] on button "--:--" at bounding box center [179, 148] width 61 height 12
click at [166, 148] on span "--:--" at bounding box center [179, 148] width 48 height 5
select select "spot6"
click at [163, 151] on span "--:--" at bounding box center [179, 148] width 48 height 5
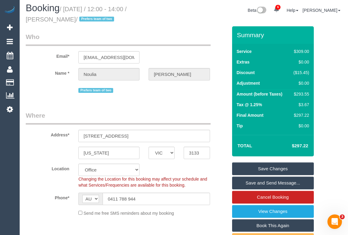
scroll to position [0, 0]
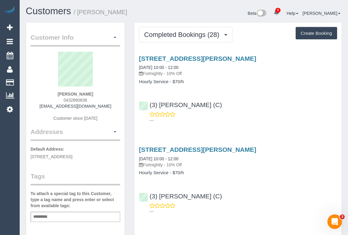
click at [263, 106] on div "(3) Jahidul Islam (C) ---" at bounding box center [237, 109] width 207 height 27
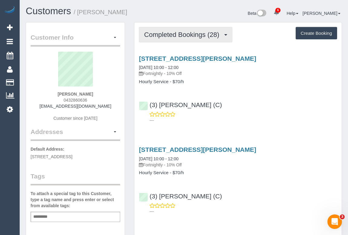
drag, startPoint x: 186, startPoint y: 39, endPoint x: 178, endPoint y: 54, distance: 17.0
click at [186, 39] on button "Completed Bookings (28)" at bounding box center [185, 34] width 93 height 15
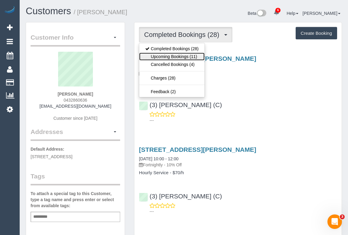
click at [177, 55] on link "Upcoming Bookings (11)" at bounding box center [171, 57] width 65 height 8
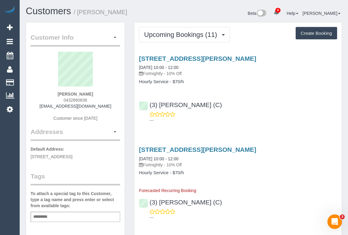
click at [276, 116] on div "---" at bounding box center [238, 117] width 198 height 12
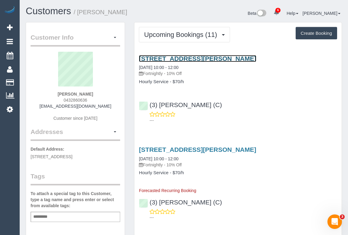
click at [217, 58] on link "91 Arthurton Road, Northcote, VIC 3070" at bounding box center [197, 58] width 117 height 7
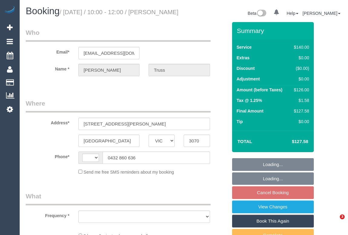
select select "VIC"
select select "string:AU"
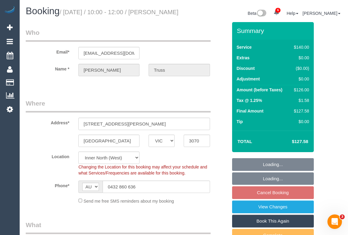
select select "object:759"
click at [161, 106] on legend "Where" at bounding box center [118, 106] width 185 height 14
select select "number:28"
select select "number:14"
select select "number:19"
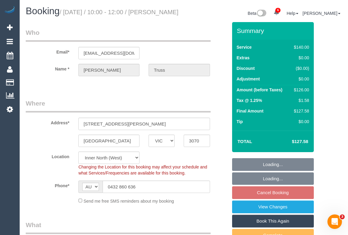
select select "number:36"
select select "number:35"
select select "number:13"
select select "spot1"
select select "52156"
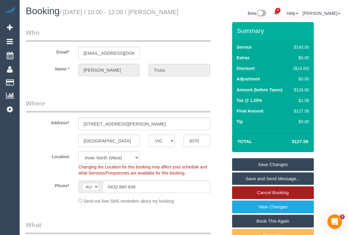
click at [266, 199] on link "Cancel Booking" at bounding box center [273, 192] width 82 height 13
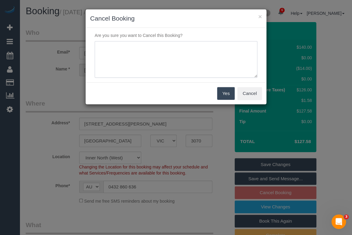
click at [134, 54] on textarea at bounding box center [176, 59] width 163 height 37
type textarea "Not needed"
click at [226, 91] on button "Yes" at bounding box center [226, 93] width 18 height 13
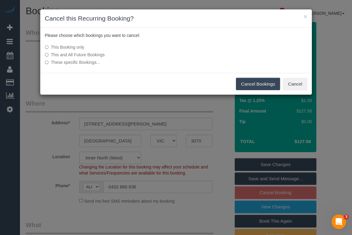
click at [256, 84] on button "Cancel Bookings" at bounding box center [258, 84] width 45 height 13
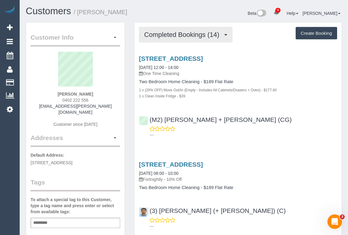
click at [165, 35] on span "Completed Bookings (14)" at bounding box center [183, 35] width 78 height 8
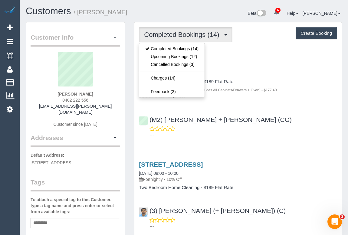
click at [259, 119] on div "(M2) Akila + Tehan (CG) ---" at bounding box center [237, 124] width 207 height 27
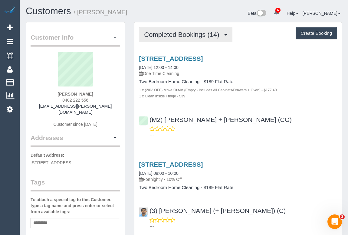
click at [164, 33] on span "Completed Bookings (14)" at bounding box center [183, 35] width 78 height 8
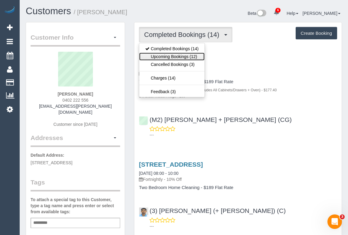
click at [164, 58] on link "Upcoming Bookings (12)" at bounding box center [171, 57] width 65 height 8
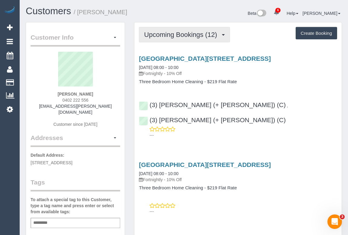
click at [170, 37] on span "Upcoming Bookings (12)" at bounding box center [182, 35] width 76 height 8
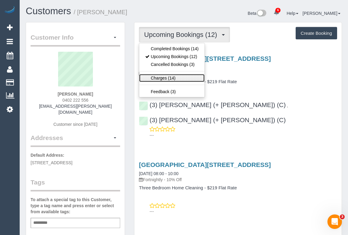
click at [157, 78] on link "Charges (14)" at bounding box center [171, 78] width 65 height 8
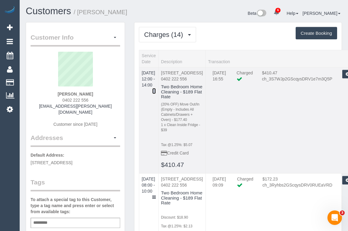
click at [156, 89] on icon at bounding box center [154, 91] width 4 height 4
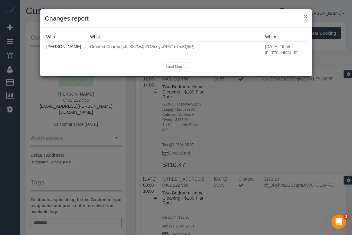
click at [305, 16] on button "×" at bounding box center [306, 16] width 4 height 6
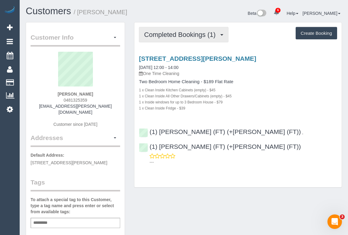
click at [173, 34] on span "Completed Bookings (1)" at bounding box center [181, 35] width 74 height 8
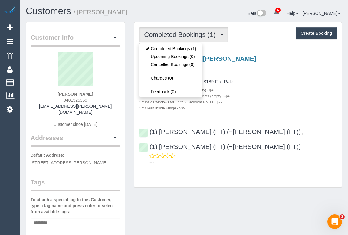
click at [287, 95] on div "1 x Clean Inside All Other Drawers/Cabinets (empty) - $45" at bounding box center [238, 96] width 198 height 6
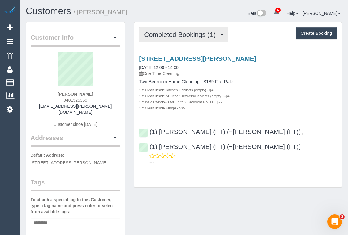
click at [189, 35] on span "Completed Bookings (1)" at bounding box center [181, 35] width 74 height 8
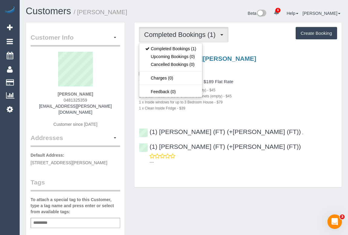
click at [268, 93] on div "1 x Clean Inside All Other Drawers/Cabinets (empty) - $45" at bounding box center [238, 96] width 198 height 6
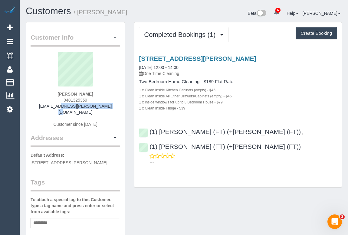
drag, startPoint x: 58, startPoint y: 107, endPoint x: 118, endPoint y: 107, distance: 59.3
click at [118, 107] on div "[PERSON_NAME] 0481325359 [EMAIL_ADDRESS][PERSON_NAME][DOMAIN_NAME] Customer sin…" at bounding box center [76, 93] width 90 height 82
copy link "[EMAIL_ADDRESS][PERSON_NAME][DOMAIN_NAME]"
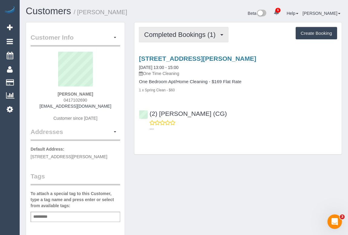
click at [172, 35] on span "Completed Bookings (1)" at bounding box center [181, 35] width 74 height 8
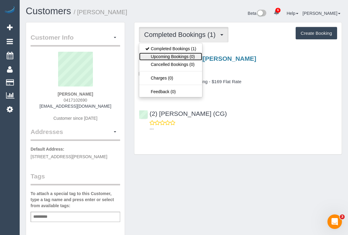
click at [174, 58] on link "Upcoming Bookings (0)" at bounding box center [170, 57] width 63 height 8
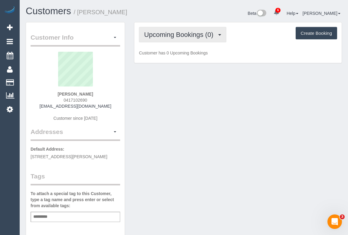
click at [177, 36] on span "Upcoming Bookings (0)" at bounding box center [180, 35] width 72 height 8
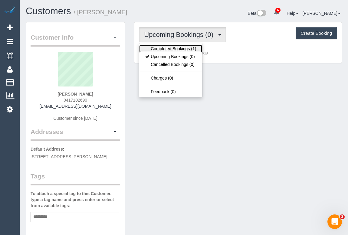
click at [171, 46] on link "Completed Bookings (1)" at bounding box center [170, 49] width 63 height 8
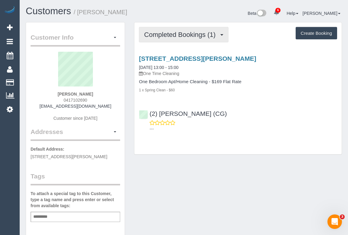
click at [180, 33] on span "Completed Bookings (1)" at bounding box center [181, 35] width 74 height 8
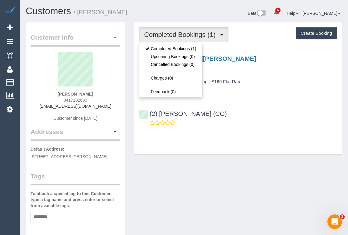
click at [279, 134] on div "Completed Bookings (1) Completed Bookings (1) Upcoming Bookings (0) Cancelled B…" at bounding box center [237, 88] width 207 height 132
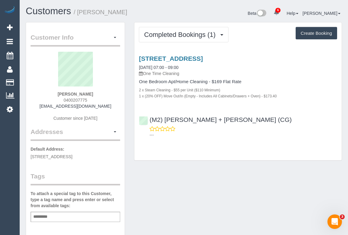
drag, startPoint x: 61, startPoint y: 100, endPoint x: 99, endPoint y: 100, distance: 37.8
click at [99, 100] on div "[PERSON_NAME] 0400207775 [EMAIL_ADDRESS][DOMAIN_NAME] Customer since [DATE]" at bounding box center [76, 90] width 90 height 76
copy span "0400207775"
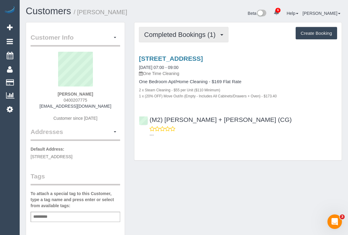
click at [178, 35] on span "Completed Bookings (1)" at bounding box center [181, 35] width 74 height 8
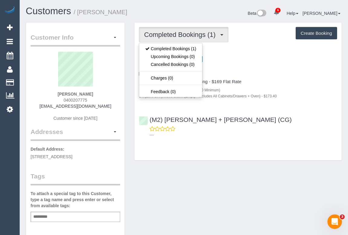
click at [201, 196] on div "Customer Info Edit Contact Info Send Message Email Preferences Special Sales Ta…" at bounding box center [183, 225] width 325 height 406
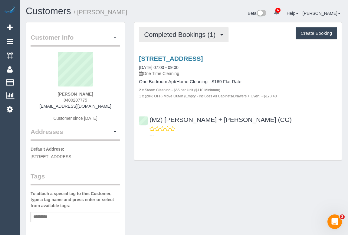
click at [182, 29] on button "Completed Bookings (1)" at bounding box center [184, 34] width 90 height 15
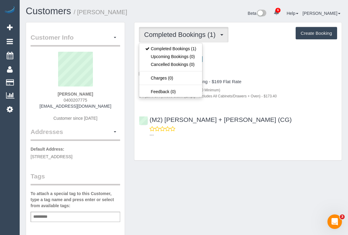
click at [253, 165] on div "Completed Bookings (1) Completed Bookings (1) Upcoming Bookings (0) Cancelled B…" at bounding box center [238, 94] width 217 height 145
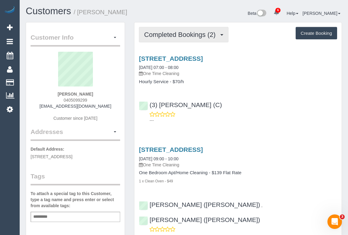
click at [179, 39] on button "Completed Bookings (2)" at bounding box center [184, 34] width 90 height 15
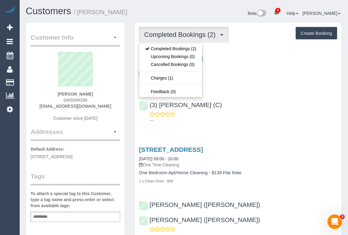
click at [272, 104] on div "(3) [PERSON_NAME] (C) ---" at bounding box center [237, 109] width 207 height 27
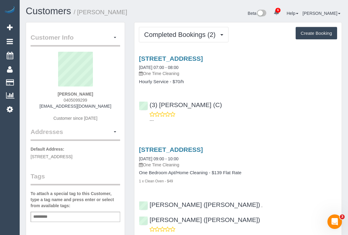
drag, startPoint x: 60, startPoint y: 97, endPoint x: 107, endPoint y: 98, distance: 47.2
click at [107, 98] on div "[PERSON_NAME] 0405099299 [EMAIL_ADDRESS][DOMAIN_NAME] Customer since [DATE]" at bounding box center [76, 90] width 90 height 76
copy span "0405099299"
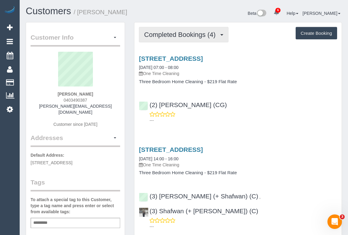
click at [183, 33] on span "Completed Bookings (4)" at bounding box center [181, 35] width 74 height 8
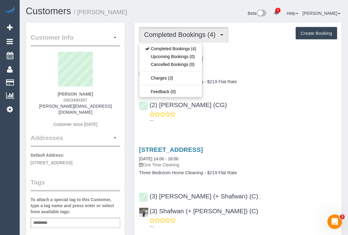
click at [271, 123] on div "4/32 Elstone Ave,, Airport West, VIC 3042 12/09/2025 07:00 - 08:00 One Time Cle…" at bounding box center [237, 88] width 207 height 76
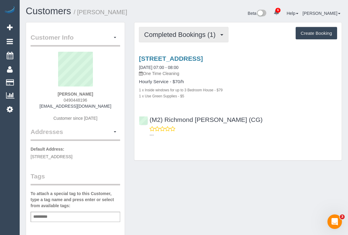
click at [189, 33] on span "Completed Bookings (1)" at bounding box center [181, 35] width 74 height 8
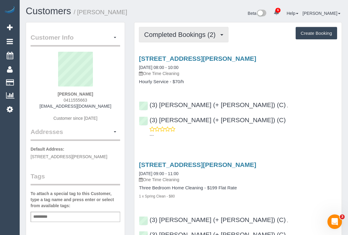
click at [186, 36] on span "Completed Bookings (2)" at bounding box center [181, 35] width 74 height 8
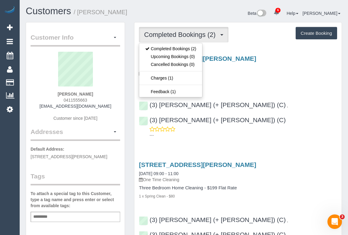
click at [254, 77] on div "[STREET_ADDRESS][PERSON_NAME] [DATE] 08:00 - 10:00 One Time Cleaning Hourly Ser…" at bounding box center [237, 69] width 207 height 29
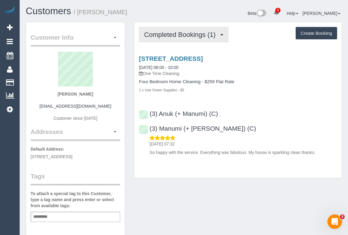
click at [190, 36] on span "Completed Bookings (1)" at bounding box center [181, 35] width 74 height 8
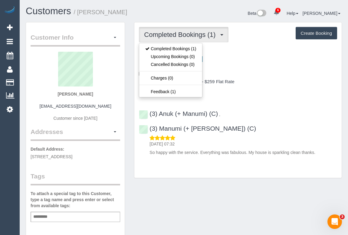
click at [253, 97] on div "[STREET_ADDRESS] [DATE] 08:00 - 10:00 One Time Cleaning Four Bedroom Home Clean…" at bounding box center [237, 104] width 207 height 108
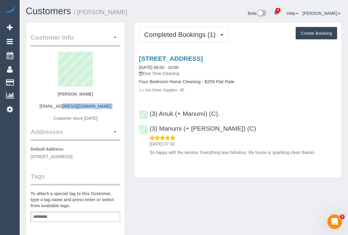
drag, startPoint x: 40, startPoint y: 106, endPoint x: 120, endPoint y: 110, distance: 80.0
click at [120, 110] on div "[PERSON_NAME] [EMAIL_ADDRESS][DOMAIN_NAME] Customer since [DATE]" at bounding box center [76, 90] width 90 height 76
copy div "[EMAIL_ADDRESS][DOMAIN_NAME]"
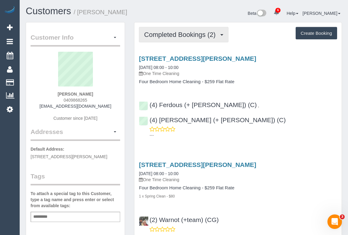
click at [179, 36] on span "Completed Bookings (2)" at bounding box center [181, 35] width 74 height 8
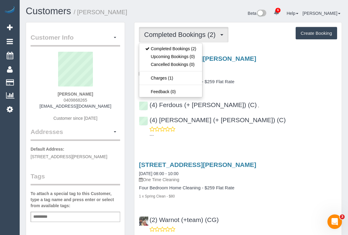
click at [279, 79] on h4 "Four Bedroom Home Cleaning - $259 Flat Rate" at bounding box center [238, 81] width 198 height 5
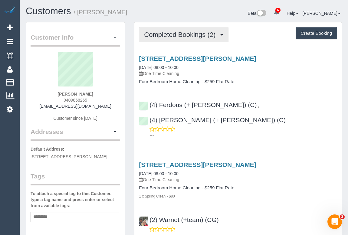
click at [188, 35] on span "Completed Bookings (2)" at bounding box center [181, 35] width 74 height 8
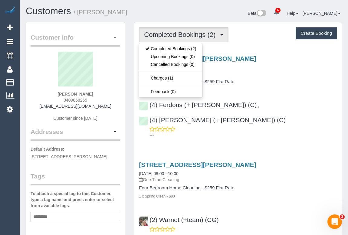
click at [275, 86] on div "[STREET_ADDRESS][PERSON_NAME] [DATE] 08:00 - 10:00 One Time Cleaning Four Bedro…" at bounding box center [237, 95] width 207 height 91
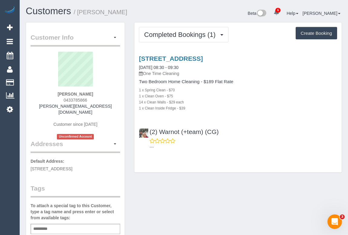
click at [128, 12] on h1 "Customers / [PERSON_NAME]" at bounding box center [103, 11] width 154 height 10
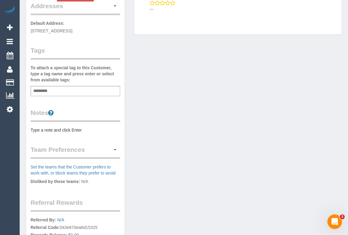
scroll to position [193, 0]
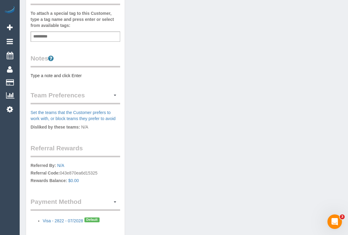
click at [64, 34] on div "Add a tag" at bounding box center [76, 36] width 90 height 10
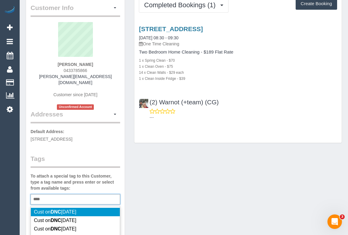
scroll to position [82, 0]
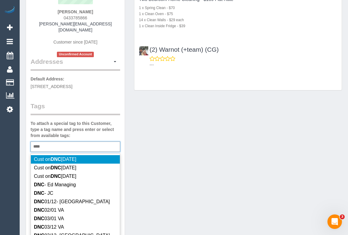
click at [54, 147] on div "*** DNC" at bounding box center [76, 147] width 90 height 10
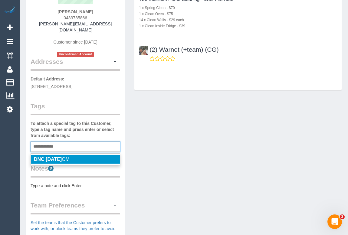
type input "**********"
click at [70, 157] on span "DNC [DATE] OM" at bounding box center [52, 159] width 36 height 5
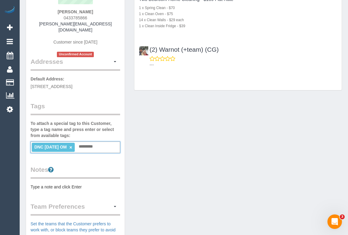
click at [217, 169] on div "Customer Info Edit Contact Info Send Message Email Preferences Special Sales Ta…" at bounding box center [183, 149] width 325 height 419
drag, startPoint x: 46, startPoint y: 24, endPoint x: 115, endPoint y: 24, distance: 69.3
click at [115, 24] on div "[PERSON_NAME] 0433785866 [PERSON_NAME][EMAIL_ADDRESS][DOMAIN_NAME] Customer sin…" at bounding box center [76, 13] width 90 height 88
copy link "[PERSON_NAME][EMAIL_ADDRESS][DOMAIN_NAME]"
drag, startPoint x: 65, startPoint y: 9, endPoint x: 94, endPoint y: 10, distance: 28.8
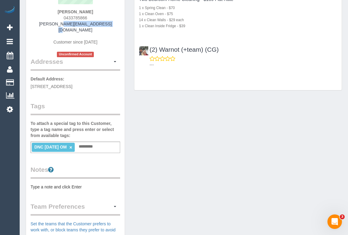
click at [94, 10] on div "[PERSON_NAME] 0433785866 [PERSON_NAME][EMAIL_ADDRESS][DOMAIN_NAME] Customer sin…" at bounding box center [76, 13] width 90 height 88
copy strong "[PERSON_NAME]"
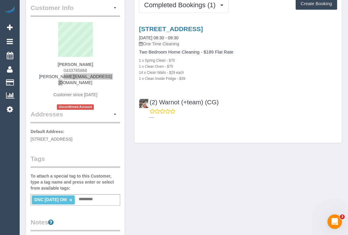
scroll to position [0, 0]
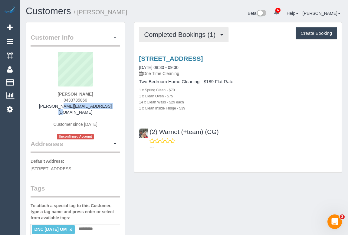
click at [183, 31] on span "Completed Bookings (1)" at bounding box center [181, 35] width 74 height 8
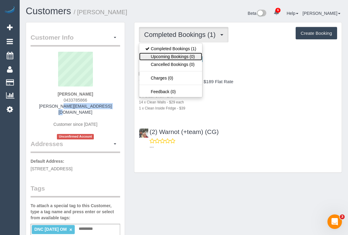
click at [170, 57] on link "Upcoming Bookings (0)" at bounding box center [170, 57] width 63 height 8
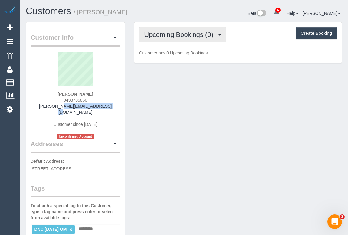
click at [176, 37] on span "Upcoming Bookings (0)" at bounding box center [180, 35] width 72 height 8
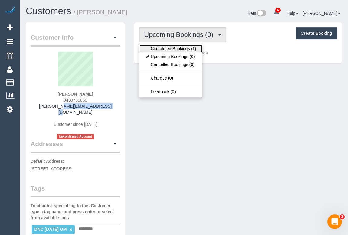
click at [171, 51] on link "Completed Bookings (1)" at bounding box center [170, 49] width 63 height 8
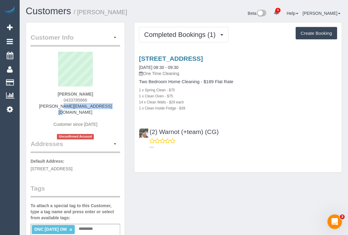
drag, startPoint x: 226, startPoint y: 130, endPoint x: 147, endPoint y: 130, distance: 79.3
click at [147, 130] on div "(2) Warnot (+team) (CG) ---" at bounding box center [237, 136] width 207 height 27
copy div "(2) Warnot (+team) (CG)"
